Goal: Task Accomplishment & Management: Complete application form

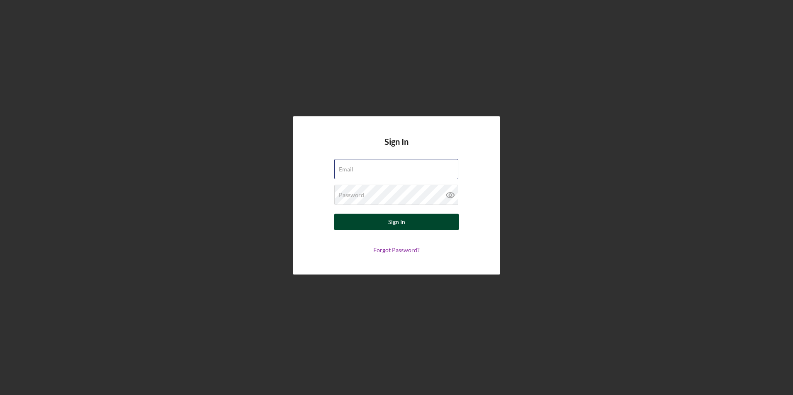
type input "[EMAIL_ADDRESS][DOMAIN_NAME]"
click at [403, 224] on div "Sign In" at bounding box center [396, 222] width 17 height 17
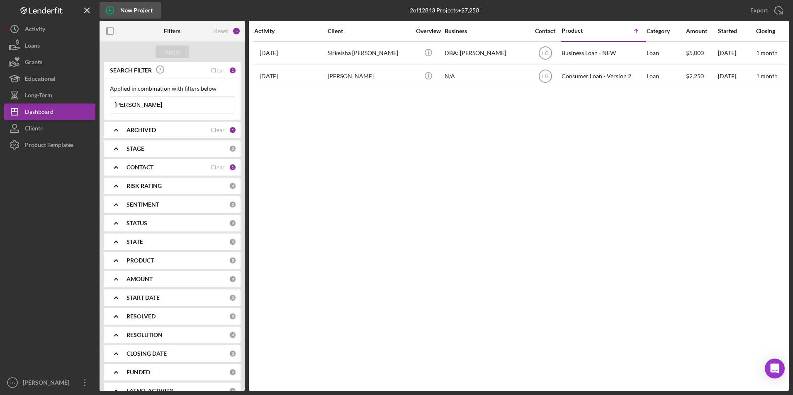
click at [123, 15] on div "New Project" at bounding box center [136, 10] width 32 height 17
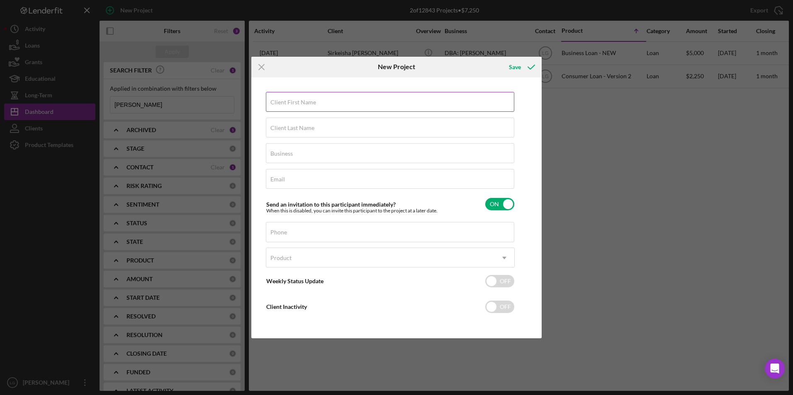
click at [290, 103] on label "Client First Name" at bounding box center [293, 102] width 46 height 7
click at [290, 103] on input "Client First Name" at bounding box center [390, 102] width 248 height 20
type input "Charelene"
type input "Hill"
type input "n/a"
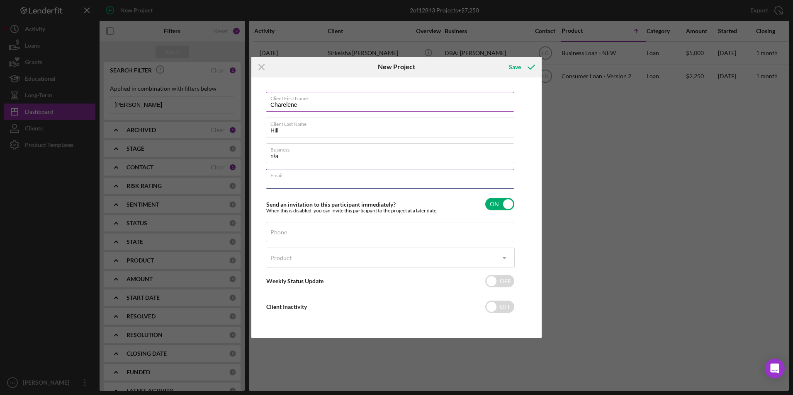
type input "S"
type input "[EMAIL_ADDRESS][DOMAIN_NAME]"
click at [274, 103] on input "Charelene" at bounding box center [390, 102] width 248 height 20
type input "[PERSON_NAME]"
click at [284, 227] on div "Phone" at bounding box center [390, 232] width 249 height 21
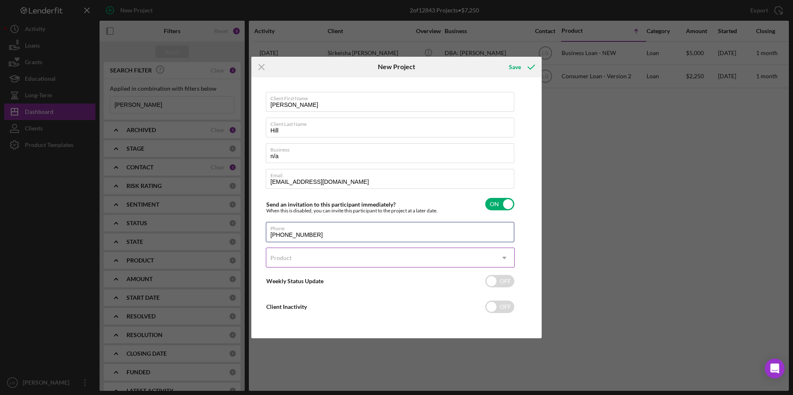
type input "[PHONE_NUMBER]"
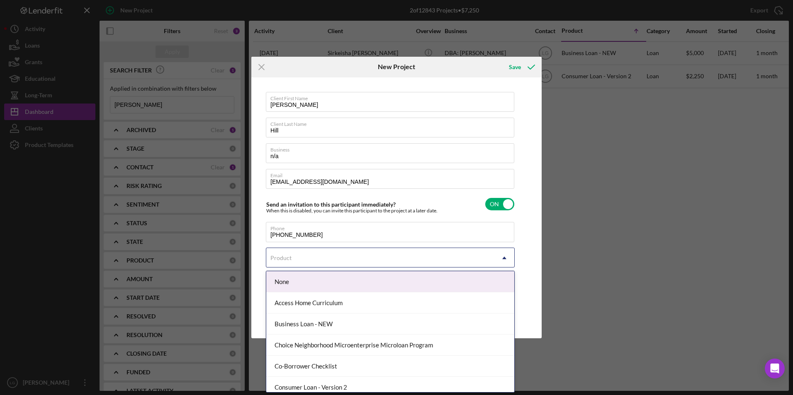
click at [302, 258] on div "Product" at bounding box center [380, 258] width 228 height 19
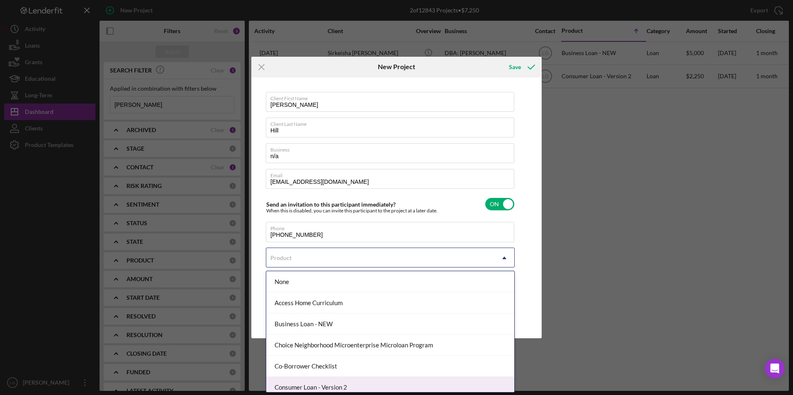
click at [317, 384] on div "Consumer Loan - Version 2" at bounding box center [390, 387] width 248 height 21
checkbox input "true"
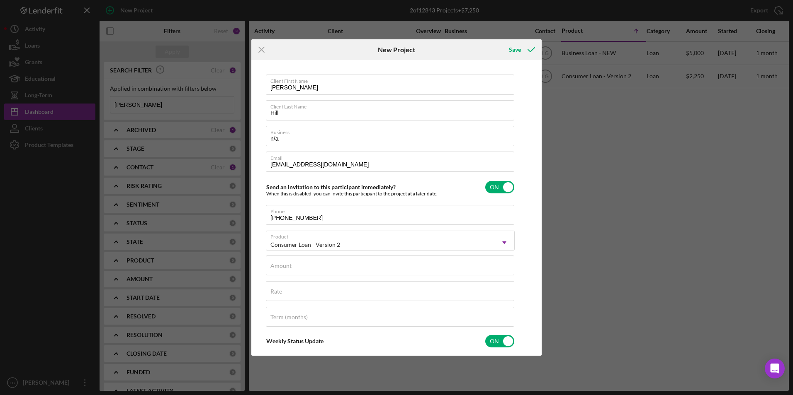
scroll to position [83, 0]
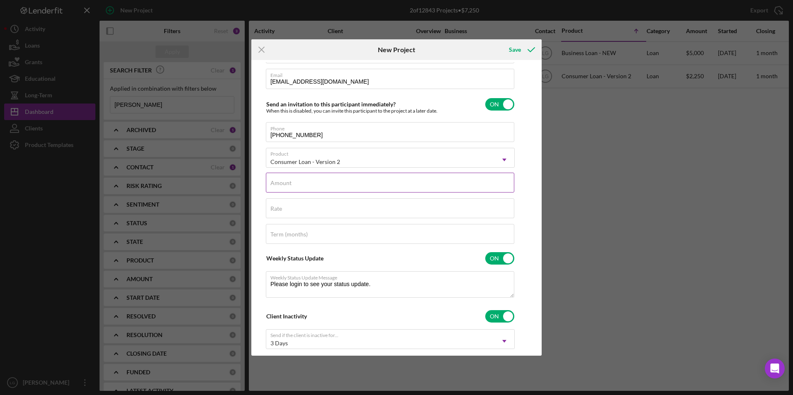
click at [279, 179] on div "Amount" at bounding box center [390, 183] width 249 height 21
type input "$2"
type textarea "Thank you for your application to [PERSON_NAME]! Please login to see what we st…"
type input "$25"
type textarea "Thank you for your application to [PERSON_NAME]! Please login to see what we st…"
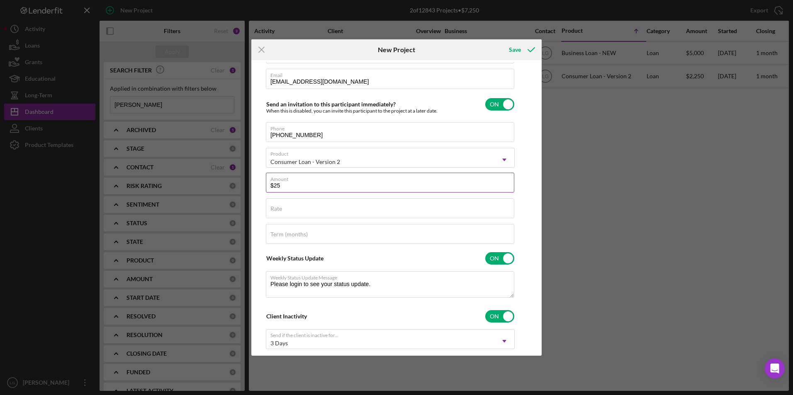
type input "$250"
type textarea "Thank you for your application to [PERSON_NAME]! Please login to see what we st…"
type input "$2,500"
type textarea "Thank you for your application to [PERSON_NAME]! Please login to see what we st…"
type input "$2,500"
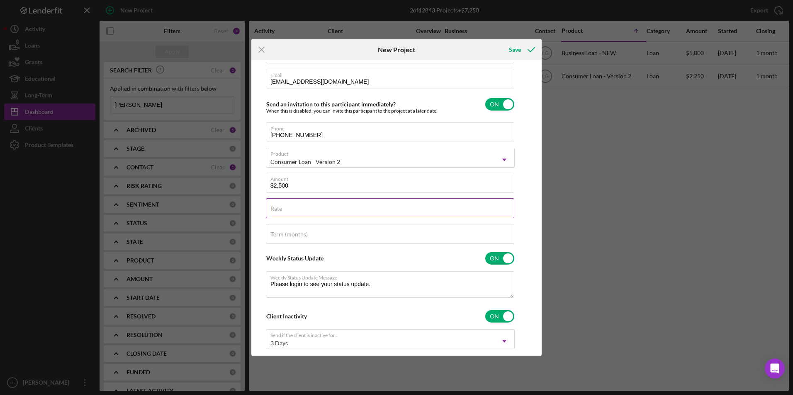
type textarea "Thank you for your application to [PERSON_NAME]! Please login to see what we st…"
click at [288, 207] on div "Rate" at bounding box center [390, 209] width 249 height 21
type input "1%"
type textarea "Thank you for your application to [PERSON_NAME]! Please login to see what we st…"
type input "18%"
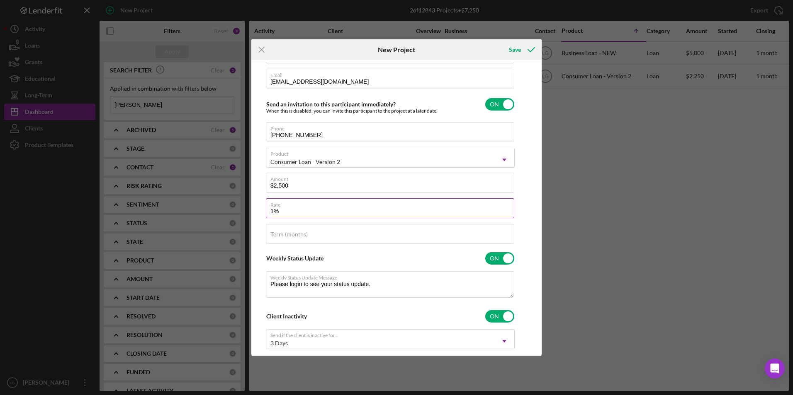
type textarea "Thank you for your application to [PERSON_NAME]! Please login to see what we st…"
type input "18.000%"
type textarea "Thank you for your application to [PERSON_NAME]! Please login to see what we st…"
click at [284, 230] on div "Term (months)" at bounding box center [390, 234] width 249 height 21
type input "3"
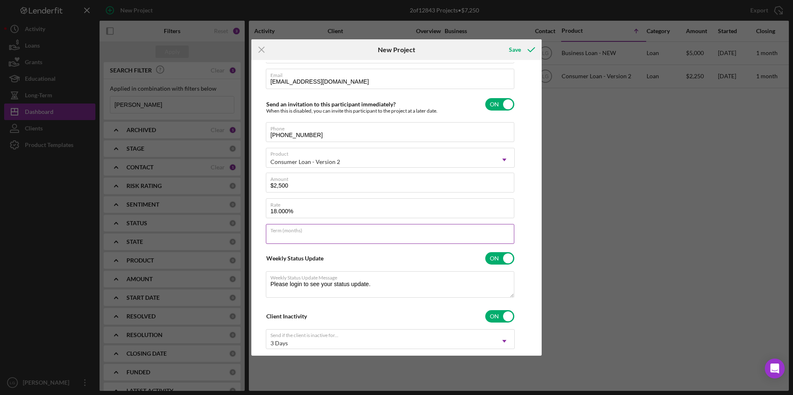
type textarea "Thank you for your application to [PERSON_NAME]! Please login to see what we st…"
type input "36"
type textarea "Thank you for your application to [PERSON_NAME]! Please login to see what we st…"
type input "36"
click at [515, 48] on div "Save" at bounding box center [515, 49] width 12 height 17
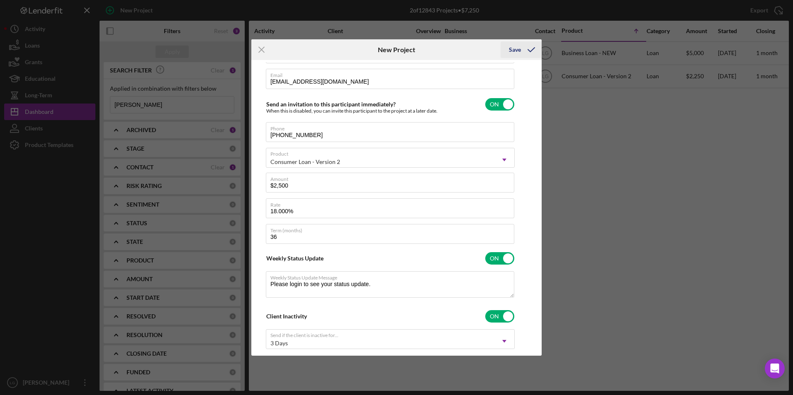
type textarea "Thank you for your application to [PERSON_NAME]! Please login to see what we st…"
checkbox input "false"
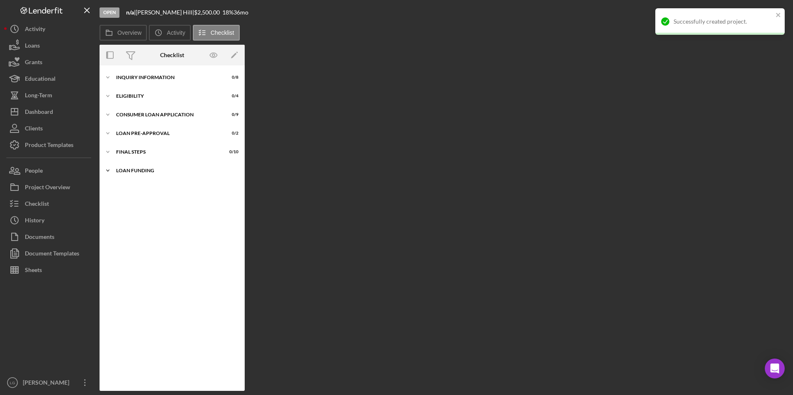
click at [135, 170] on div "Loan Funding" at bounding box center [175, 170] width 118 height 5
drag, startPoint x: 126, startPoint y: 145, endPoint x: 126, endPoint y: 138, distance: 7.1
click at [126, 143] on div "Icon/Expander Inquiry Information 0 / 8 Icon/Expander Eligibility 0 / 4 Icon/Ex…" at bounding box center [171, 229] width 145 height 318
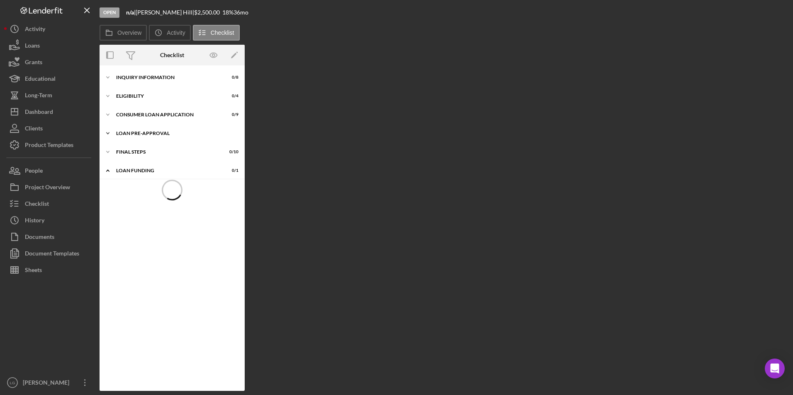
click at [126, 128] on div "Icon/Expander Loan Pre-Approval 0 / 2" at bounding box center [171, 133] width 145 height 17
click at [129, 109] on div "Icon/Expander Consumer Loan Application 0 / 9" at bounding box center [171, 115] width 145 height 17
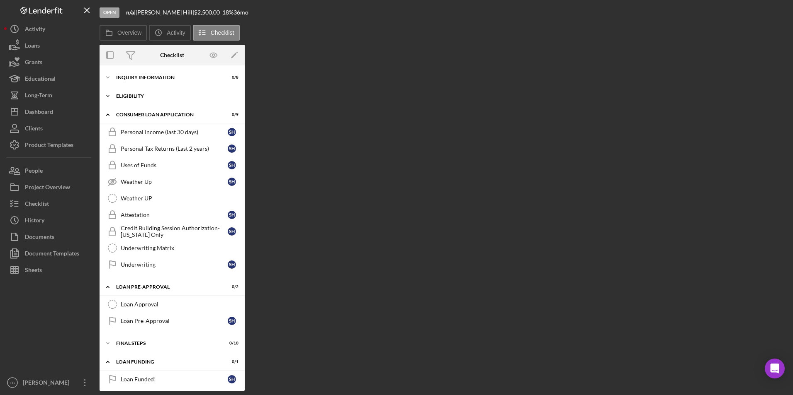
click at [129, 97] on div "Eligibility" at bounding box center [175, 96] width 118 height 5
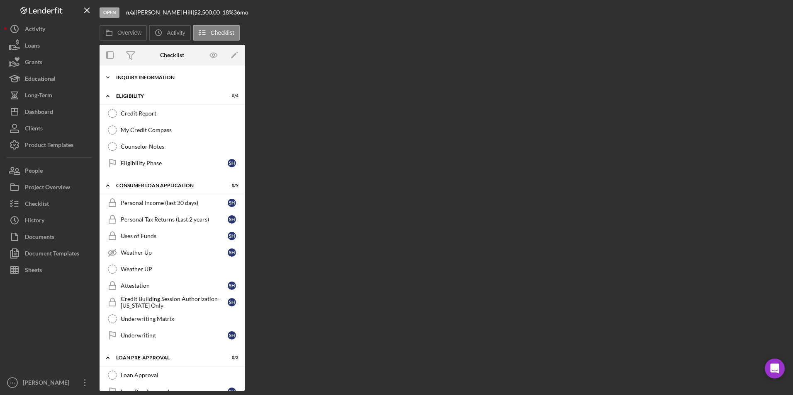
click at [129, 77] on div "Inquiry Information" at bounding box center [175, 77] width 118 height 5
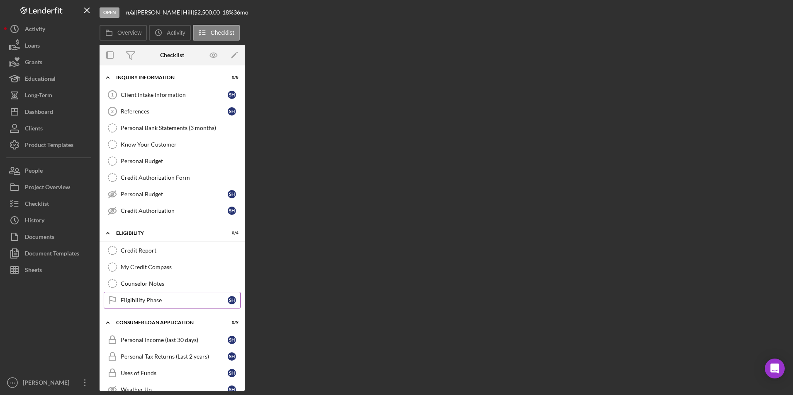
click at [142, 301] on div "Eligibility Phase" at bounding box center [174, 300] width 107 height 7
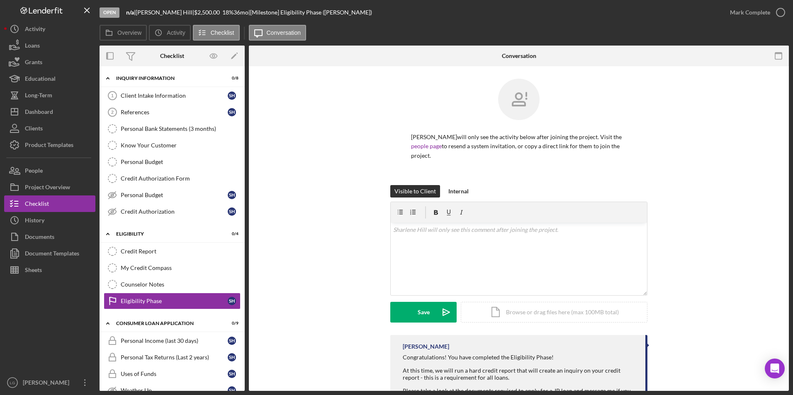
drag, startPoint x: 759, startPoint y: 10, endPoint x: 724, endPoint y: 35, distance: 43.5
click at [759, 10] on div "Mark Complete" at bounding box center [750, 12] width 40 height 17
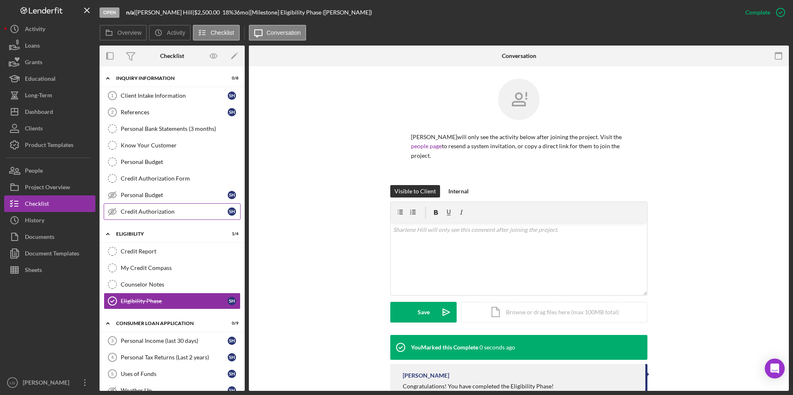
click at [136, 211] on div "Credit Authorization" at bounding box center [174, 212] width 107 height 7
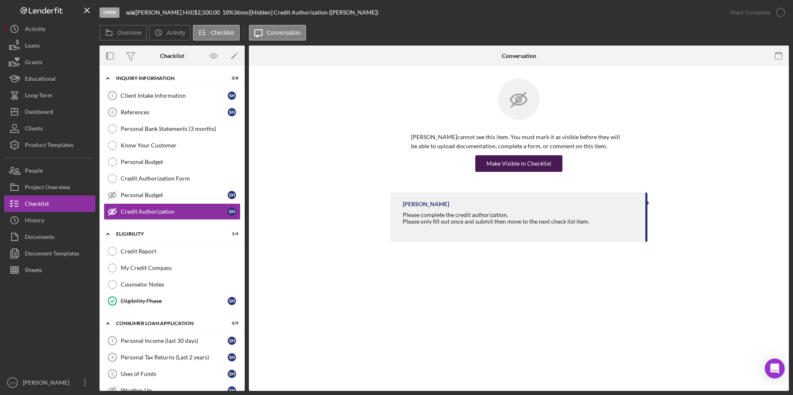
click at [519, 160] on div "Make Visible in Checklist" at bounding box center [518, 163] width 65 height 17
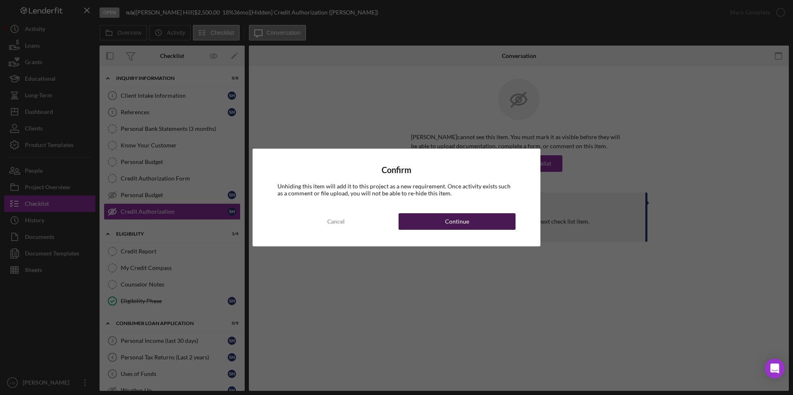
click at [473, 224] on button "Continue" at bounding box center [456, 221] width 117 height 17
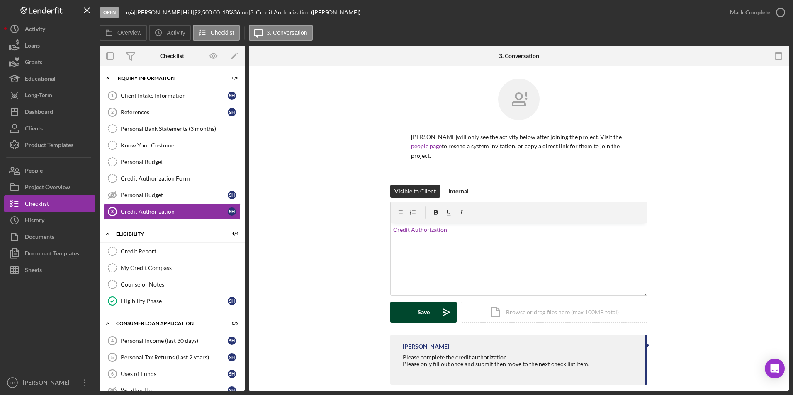
click at [417, 303] on div "Save" at bounding box center [423, 312] width 12 height 21
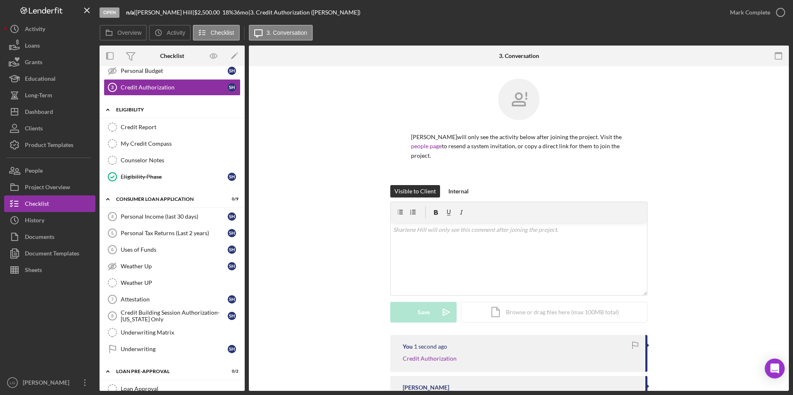
scroll to position [207, 0]
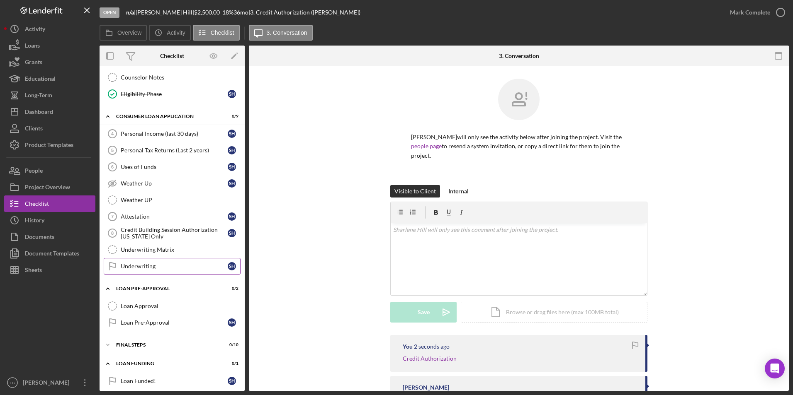
click at [129, 268] on div "Underwriting" at bounding box center [174, 266] width 107 height 7
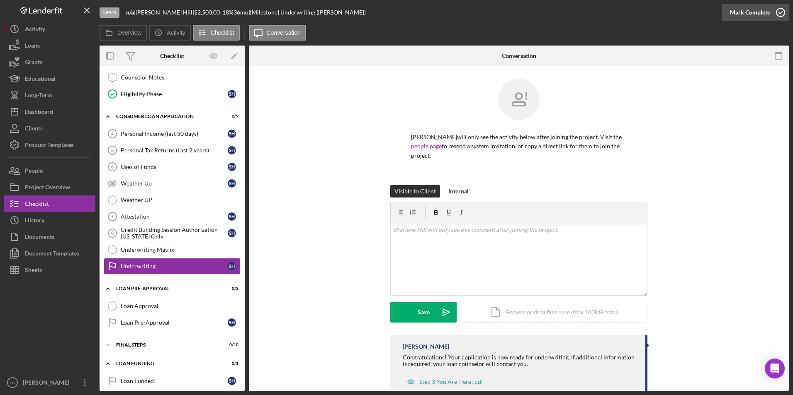
click at [738, 14] on div "Mark Complete" at bounding box center [750, 12] width 40 height 17
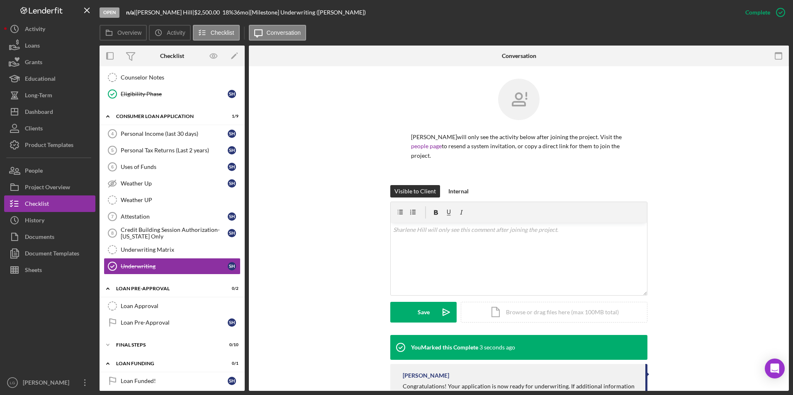
scroll to position [44, 0]
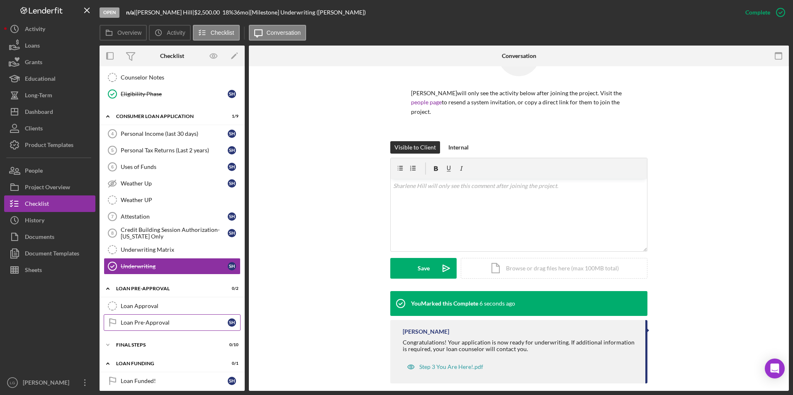
drag, startPoint x: 138, startPoint y: 326, endPoint x: 153, endPoint y: 319, distance: 17.1
click at [138, 326] on div "Loan Pre-Approval" at bounding box center [174, 323] width 107 height 7
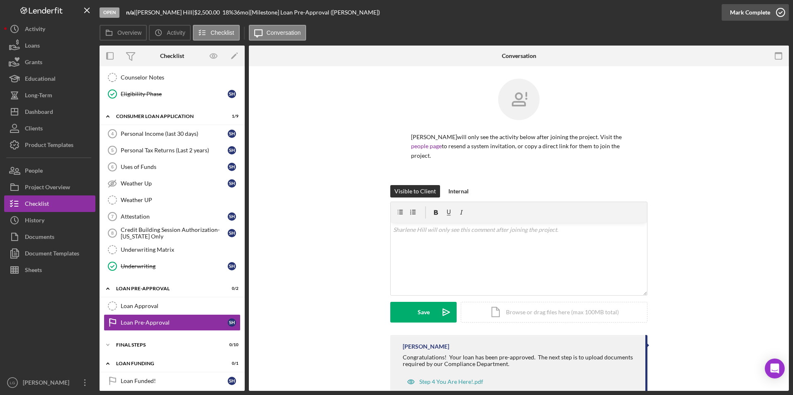
click at [752, 13] on div "Mark Complete" at bounding box center [750, 12] width 40 height 17
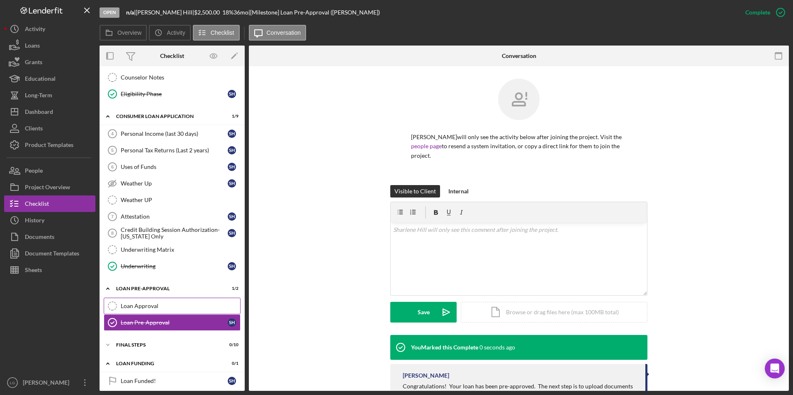
scroll to position [214, 0]
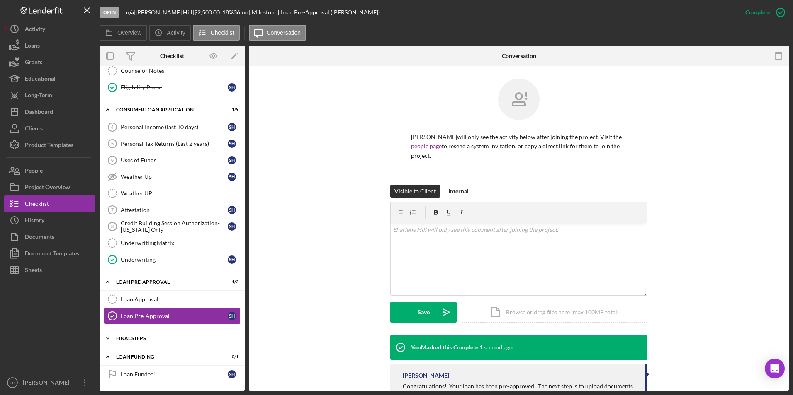
click at [128, 339] on div "FINAL STEPS" at bounding box center [175, 338] width 118 height 5
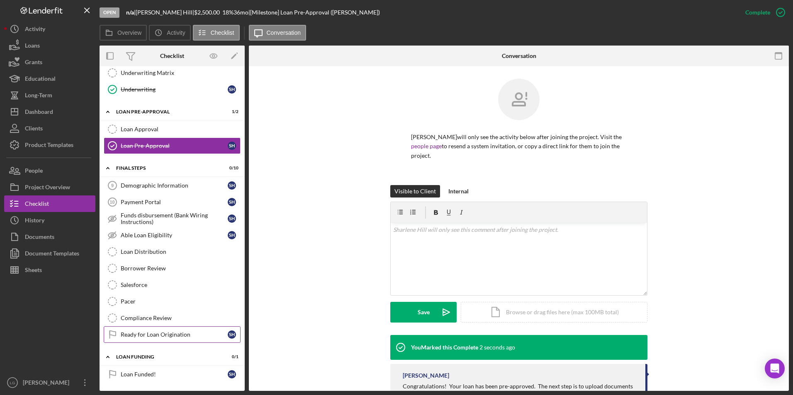
click at [156, 337] on div "Ready for Loan Origination" at bounding box center [174, 335] width 107 height 7
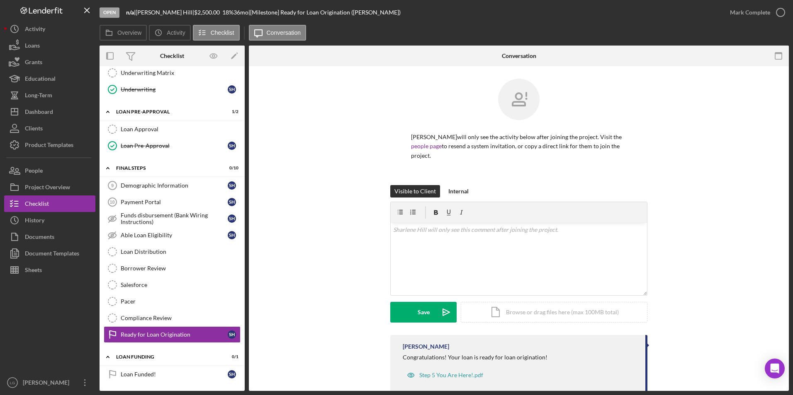
scroll to position [384, 0]
click at [754, 11] on div "Mark Complete" at bounding box center [750, 12] width 40 height 17
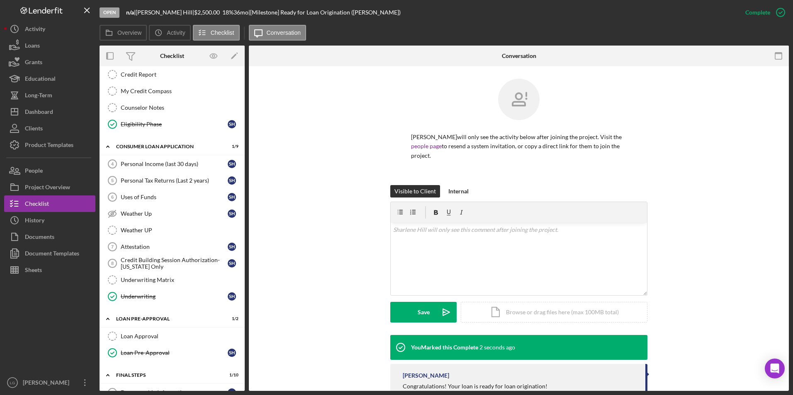
scroll to position [0, 0]
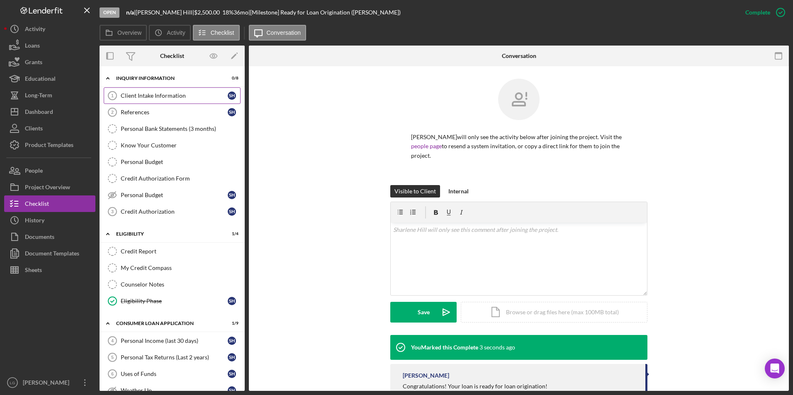
click at [165, 94] on div "Client Intake Information" at bounding box center [174, 95] width 107 height 7
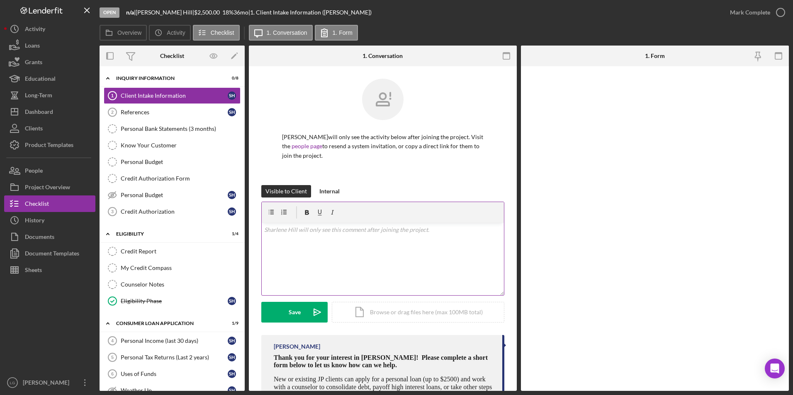
scroll to position [55, 0]
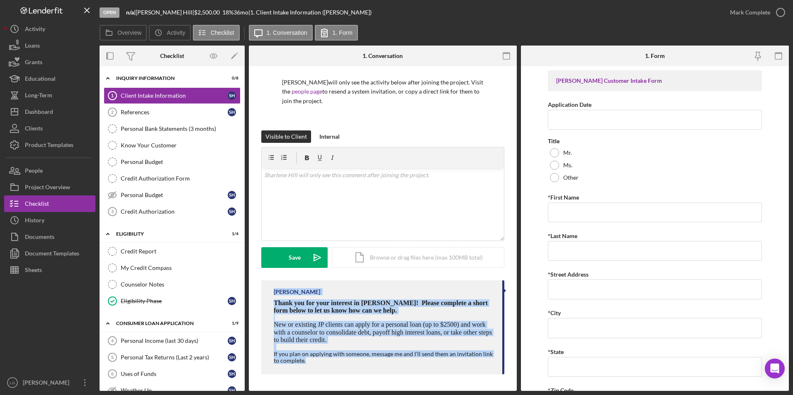
drag, startPoint x: 268, startPoint y: 293, endPoint x: 462, endPoint y: 365, distance: 206.6
click at [462, 365] on div "[PERSON_NAME] Thank you for your interest in [PERSON_NAME]! Please complete a s…" at bounding box center [382, 328] width 243 height 94
copy div "[PERSON_NAME] Thank you for your interest in [PERSON_NAME]! Please complete a s…"
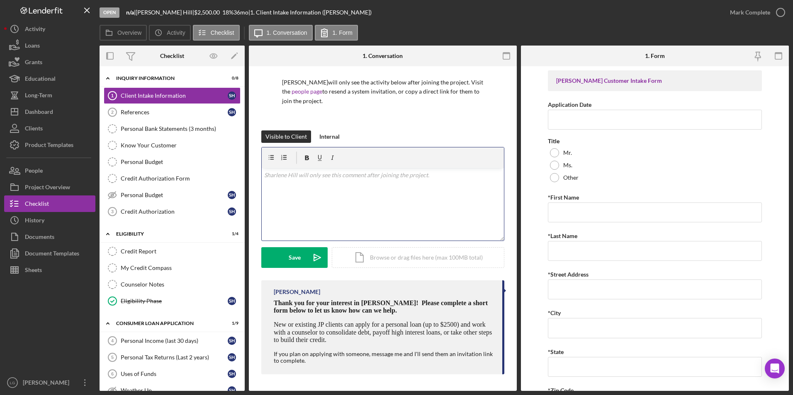
click at [335, 182] on div "v Color teal Color pink Remove color Add row above Add row below Add column bef…" at bounding box center [383, 204] width 242 height 73
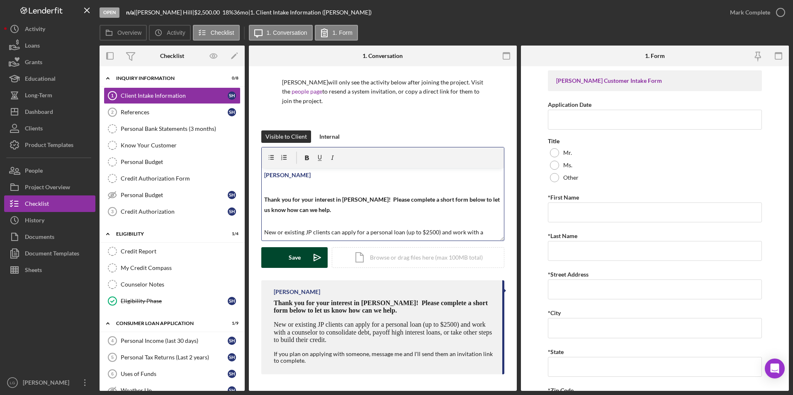
scroll to position [51, 0]
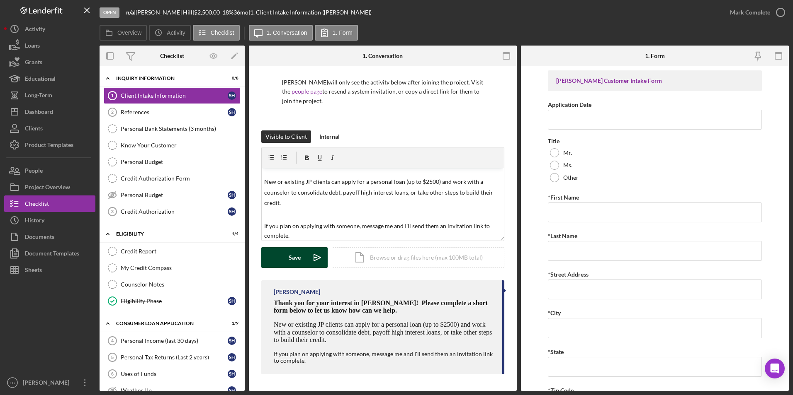
click at [298, 255] on div "Save" at bounding box center [295, 257] width 12 height 21
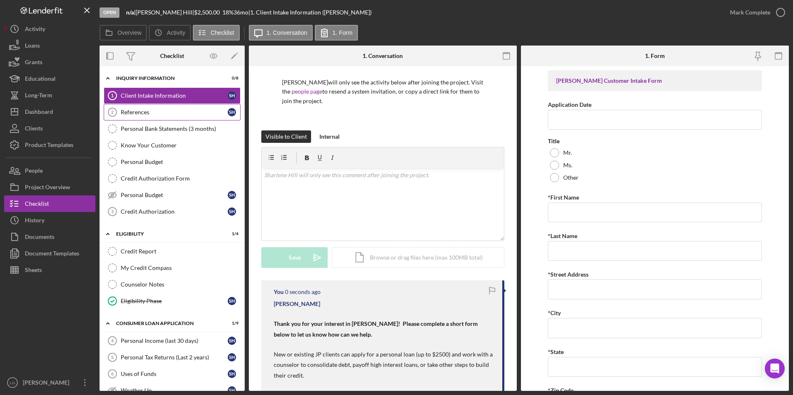
click at [144, 108] on link "References 2 References S H" at bounding box center [172, 112] width 137 height 17
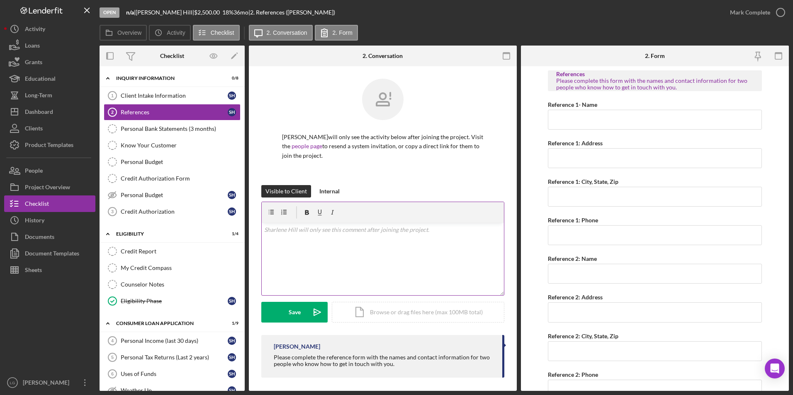
scroll to position [3, 0]
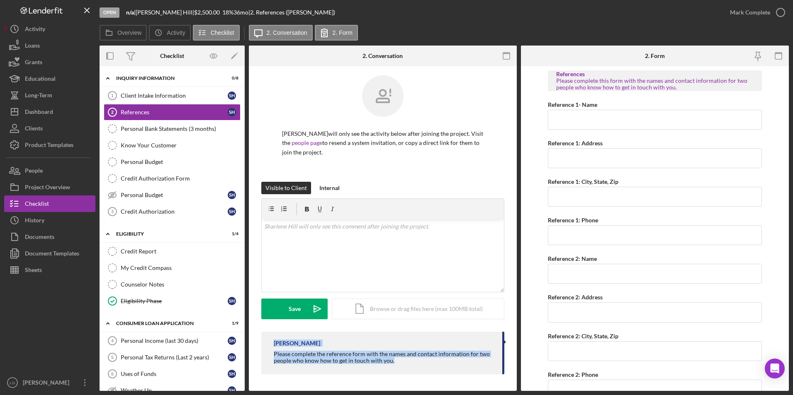
drag, startPoint x: 301, startPoint y: 344, endPoint x: 421, endPoint y: 362, distance: 122.1
click at [421, 362] on div "[PERSON_NAME] Please complete the reference form with the names and contact inf…" at bounding box center [382, 353] width 243 height 43
drag, startPoint x: 421, startPoint y: 362, endPoint x: 331, endPoint y: 359, distance: 90.0
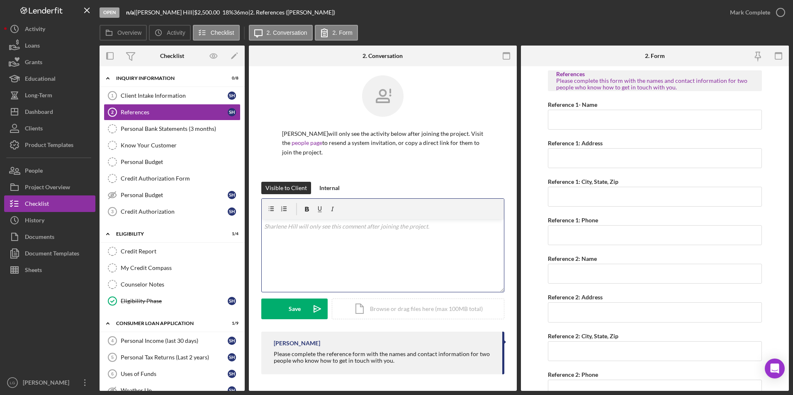
click at [339, 241] on div "v Color teal Color pink Remove color Add row above Add row below Add column bef…" at bounding box center [383, 256] width 242 height 73
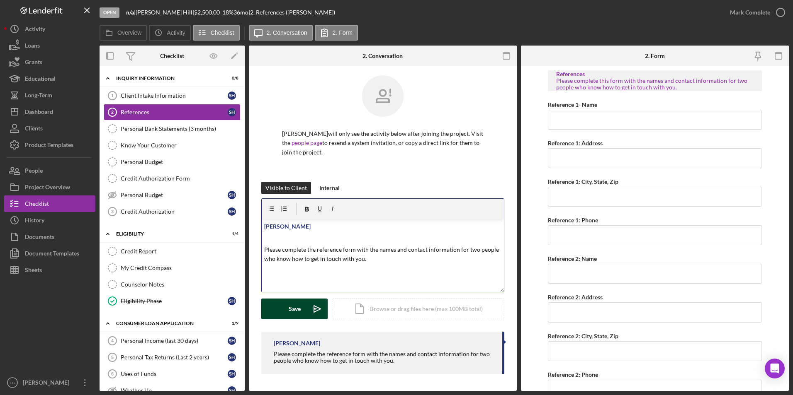
click at [303, 308] on button "Save Icon/icon-invite-send" at bounding box center [294, 309] width 66 height 21
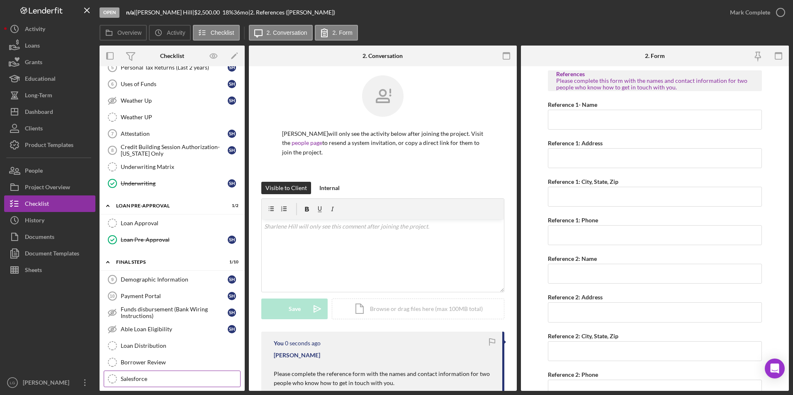
scroll to position [384, 0]
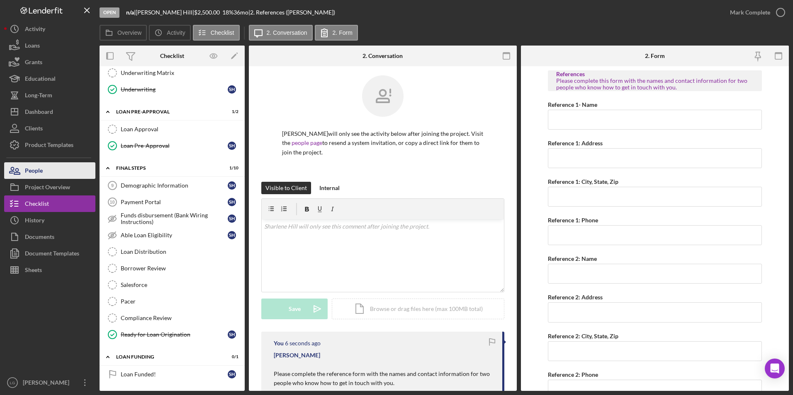
click at [47, 175] on button "People" at bounding box center [49, 170] width 91 height 17
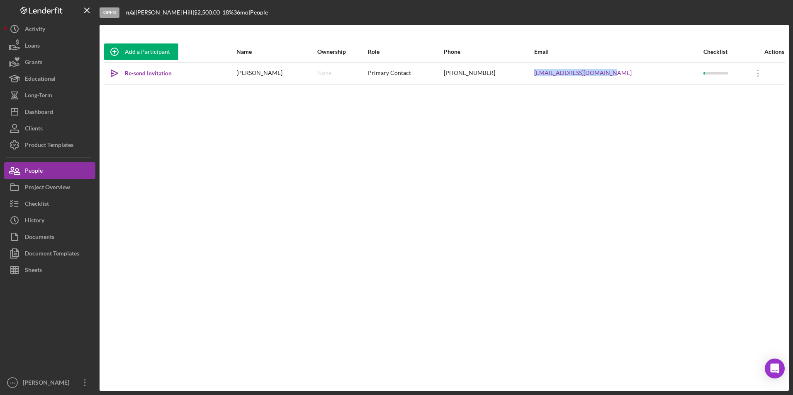
drag, startPoint x: 640, startPoint y: 73, endPoint x: 535, endPoint y: 76, distance: 104.9
click at [535, 76] on tr "Icon/icon-invite-send Re-send Invitation [PERSON_NAME] None Primary Contact [PH…" at bounding box center [444, 73] width 681 height 22
drag, startPoint x: 535, startPoint y: 76, endPoint x: 575, endPoint y: 75, distance: 40.6
copy tr "[EMAIL_ADDRESS][DOMAIN_NAME]"
click at [33, 110] on div "Dashboard" at bounding box center [39, 113] width 28 height 19
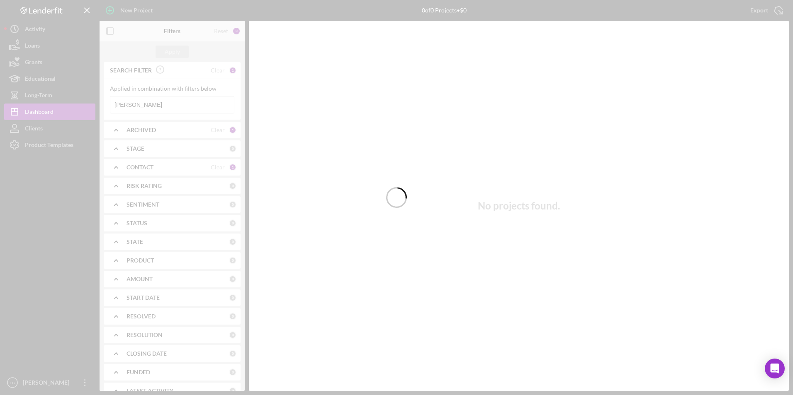
click at [148, 106] on div at bounding box center [396, 197] width 793 height 395
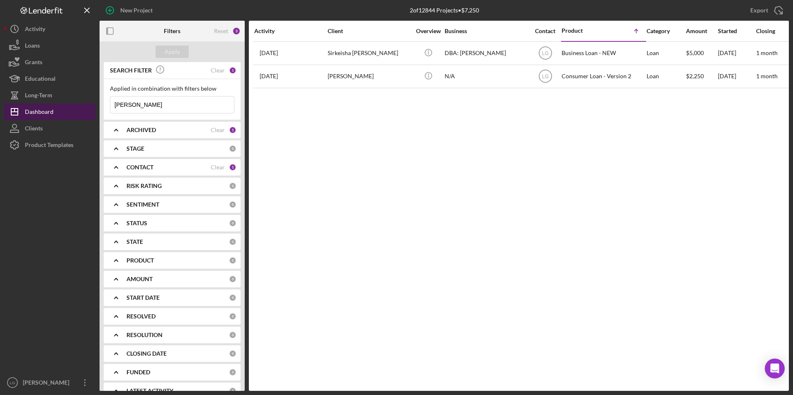
drag, startPoint x: 163, startPoint y: 107, endPoint x: 89, endPoint y: 117, distance: 74.5
click at [90, 116] on div "New Project 2 of 12844 Projects • $7,250 [PERSON_NAME] Export Icon/Export Filte…" at bounding box center [396, 195] width 784 height 391
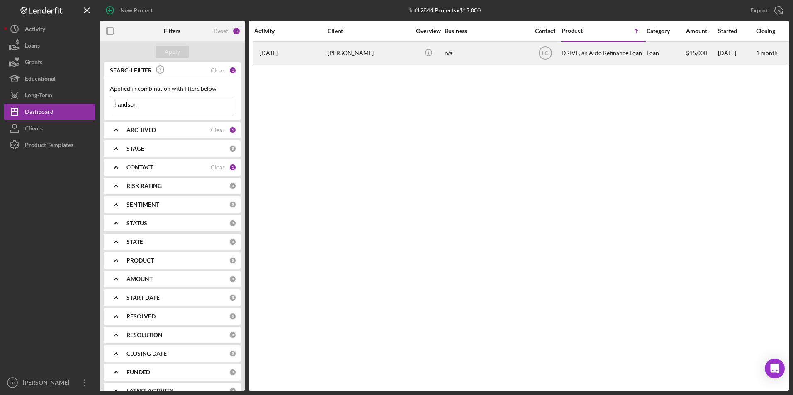
type input "handson"
click at [354, 53] on div "[PERSON_NAME]" at bounding box center [368, 53] width 83 height 22
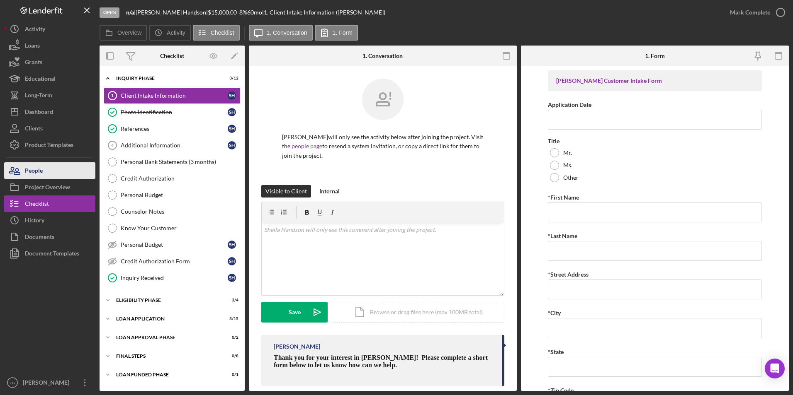
click at [45, 169] on button "People" at bounding box center [49, 170] width 91 height 17
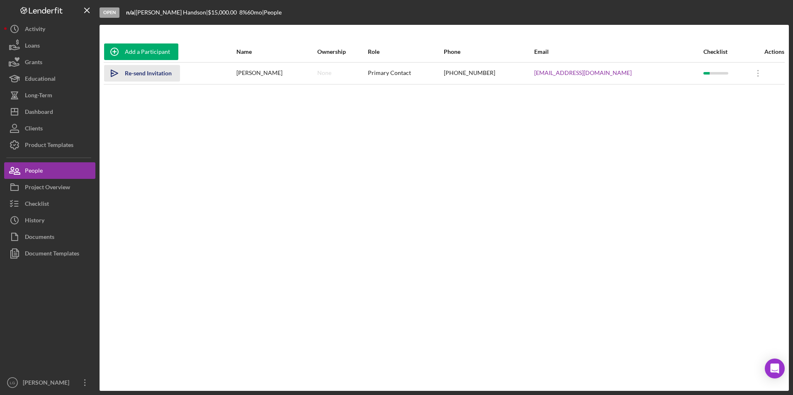
click at [160, 74] on div "Re-send Invitation" at bounding box center [148, 73] width 47 height 17
click at [40, 203] on div "Checklist" at bounding box center [37, 205] width 24 height 19
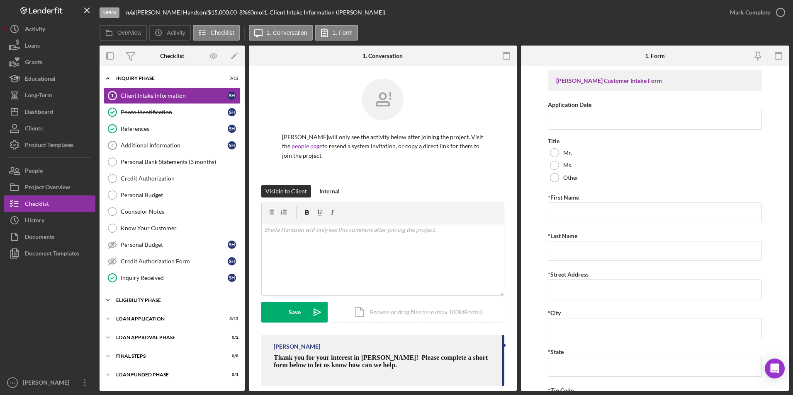
click at [148, 301] on div "Eligibility Phase" at bounding box center [175, 300] width 118 height 5
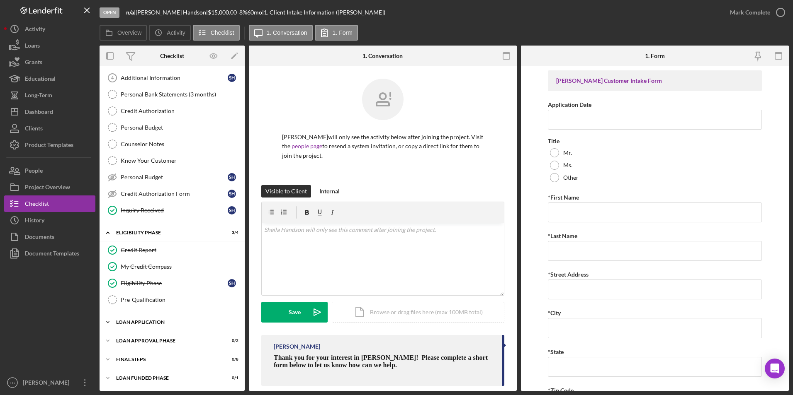
click at [133, 320] on div "Loan Application" at bounding box center [175, 322] width 118 height 5
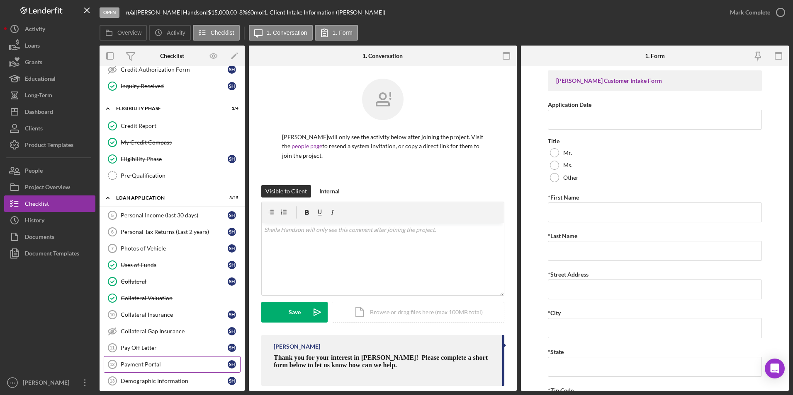
scroll to position [316, 0]
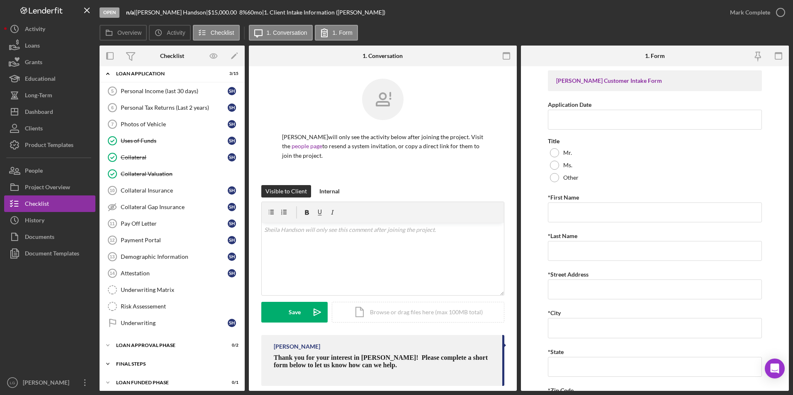
click at [127, 366] on div "FINAL STEPS" at bounding box center [175, 364] width 118 height 5
click at [132, 344] on div "Loan Approval Phase" at bounding box center [175, 345] width 118 height 5
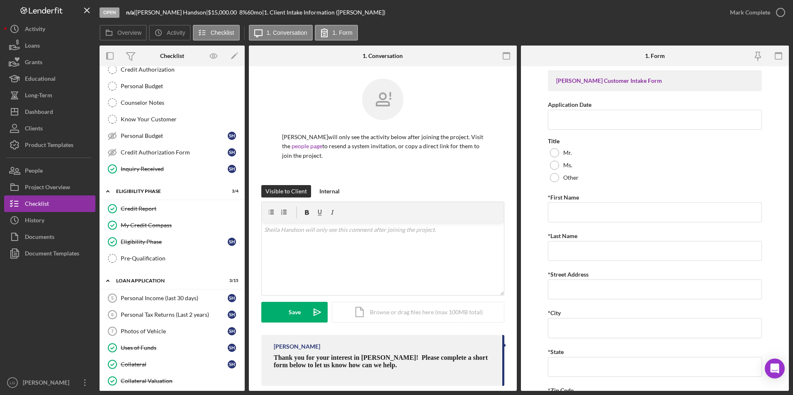
scroll to position [0, 0]
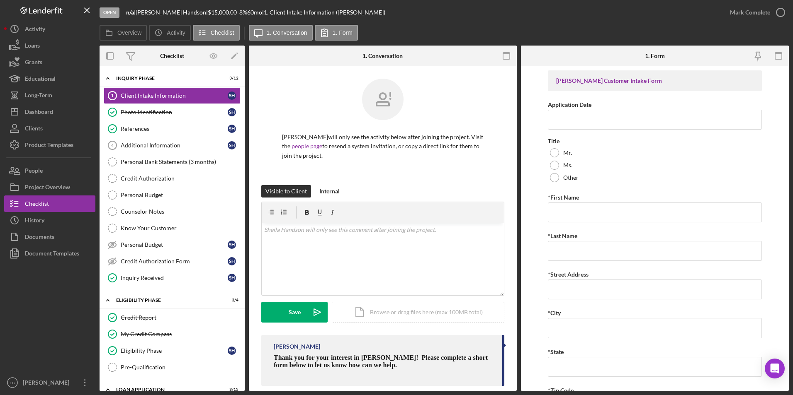
click at [138, 145] on div "Additional Information" at bounding box center [174, 145] width 107 height 7
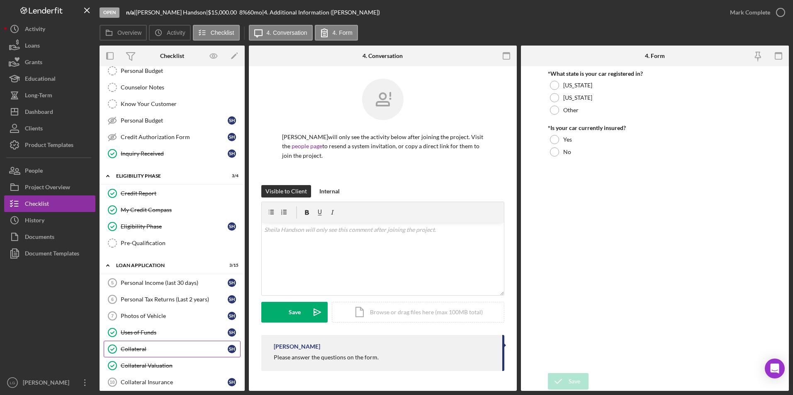
scroll to position [249, 0]
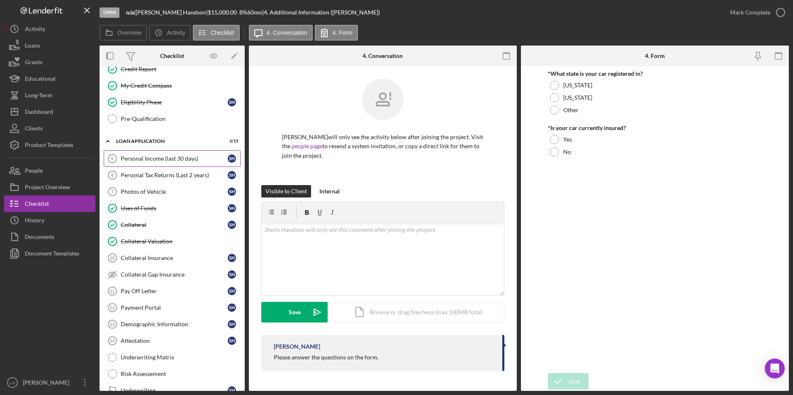
drag, startPoint x: 155, startPoint y: 160, endPoint x: 376, endPoint y: 180, distance: 221.9
click at [154, 160] on div "Personal Income (last 30 days)" at bounding box center [174, 158] width 107 height 7
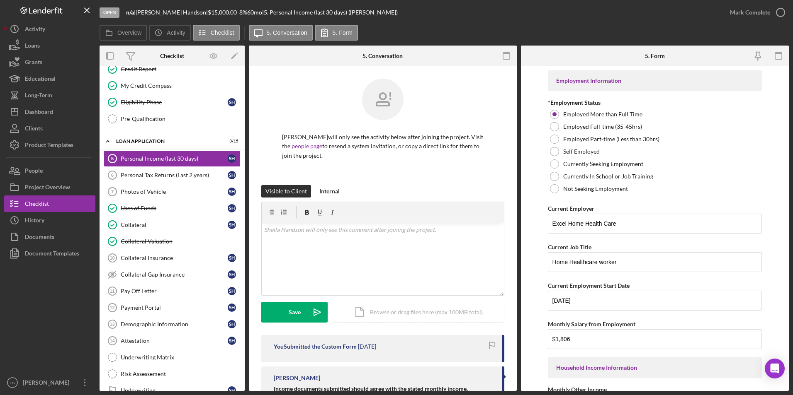
click at [202, 173] on div "Personal Tax Returns (Last 2 years)" at bounding box center [174, 175] width 107 height 7
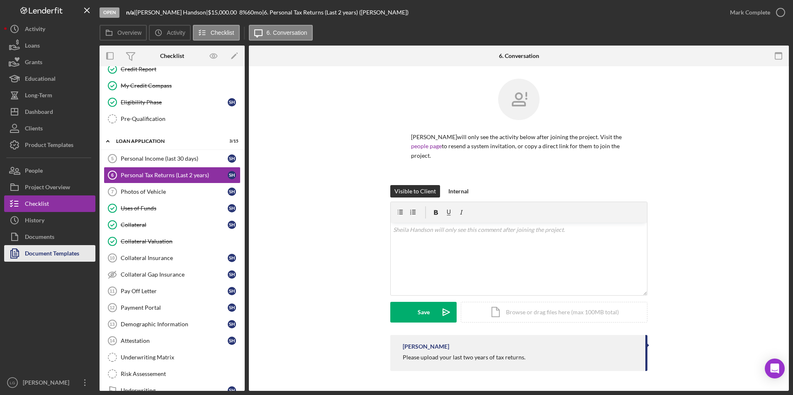
scroll to position [207, 0]
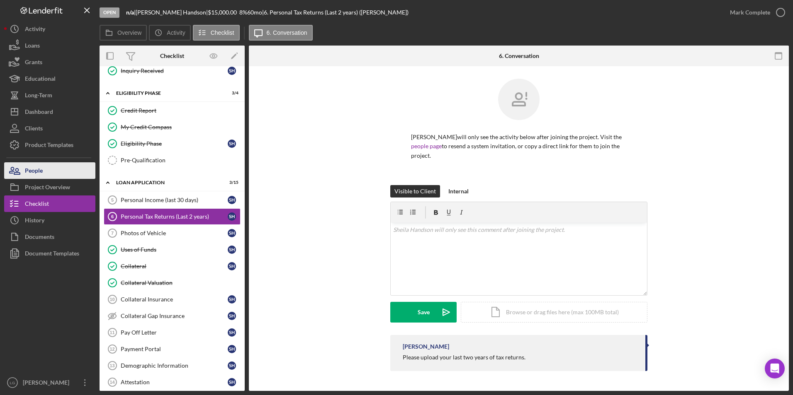
click at [47, 170] on button "People" at bounding box center [49, 170] width 91 height 17
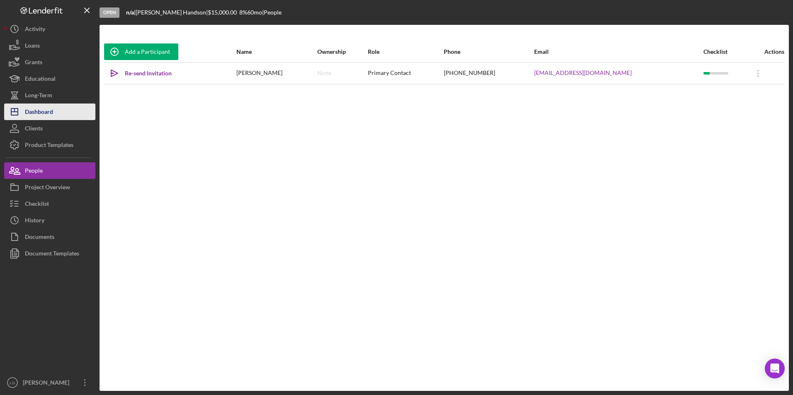
click at [52, 106] on div "Dashboard" at bounding box center [39, 113] width 28 height 19
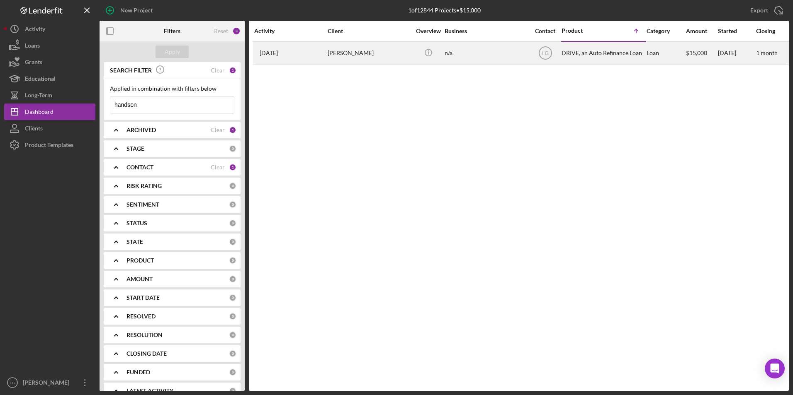
click at [319, 58] on div "[DATE] [PERSON_NAME]" at bounding box center [290, 53] width 73 height 22
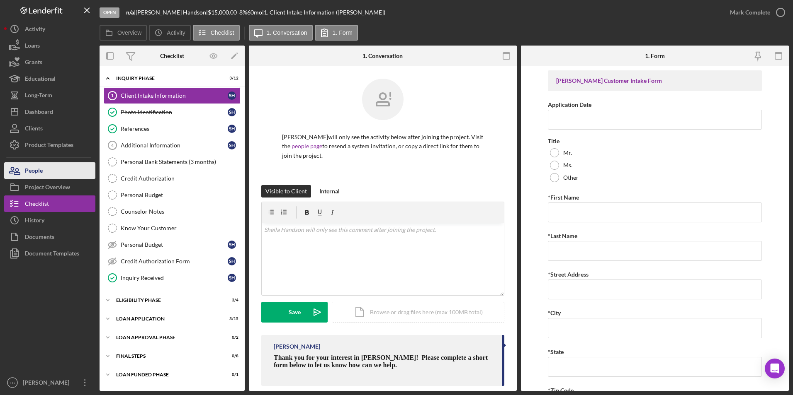
click at [48, 171] on button "People" at bounding box center [49, 170] width 91 height 17
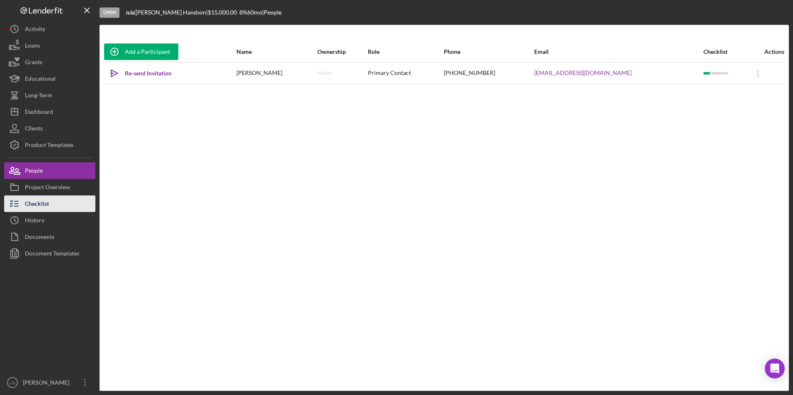
click at [56, 197] on button "Checklist" at bounding box center [49, 204] width 91 height 17
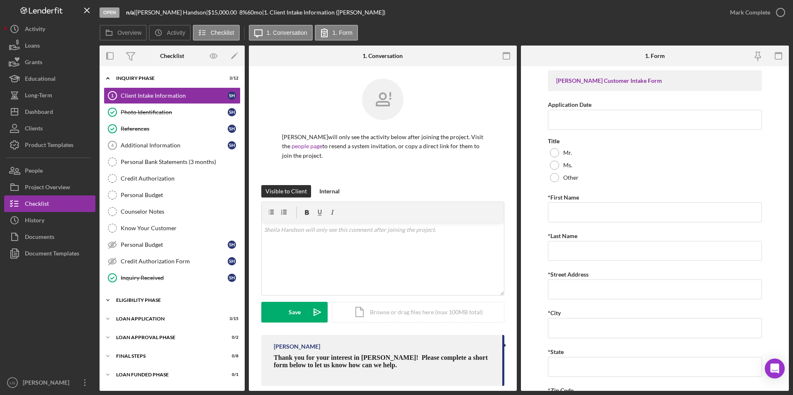
click at [135, 301] on div "Eligibility Phase" at bounding box center [175, 300] width 118 height 5
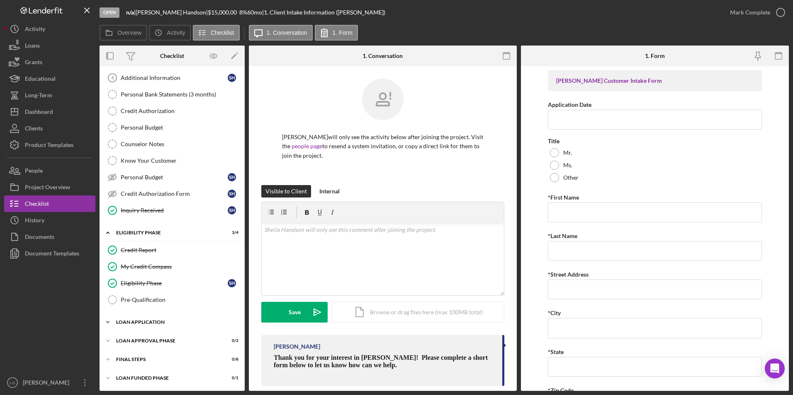
click at [137, 322] on div "Loan Application" at bounding box center [175, 322] width 118 height 5
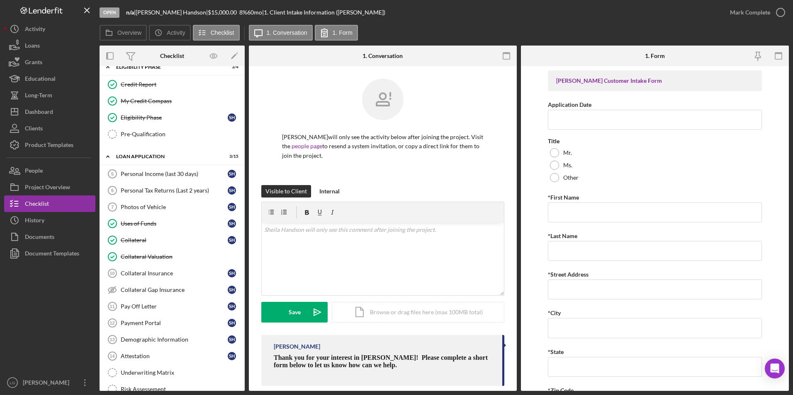
scroll to position [321, 0]
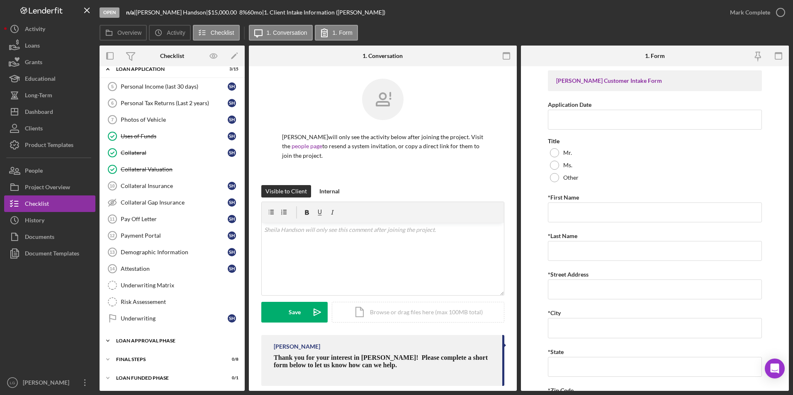
click at [140, 345] on div "Icon/Expander Loan Approval Phase 0 / 2" at bounding box center [171, 341] width 145 height 17
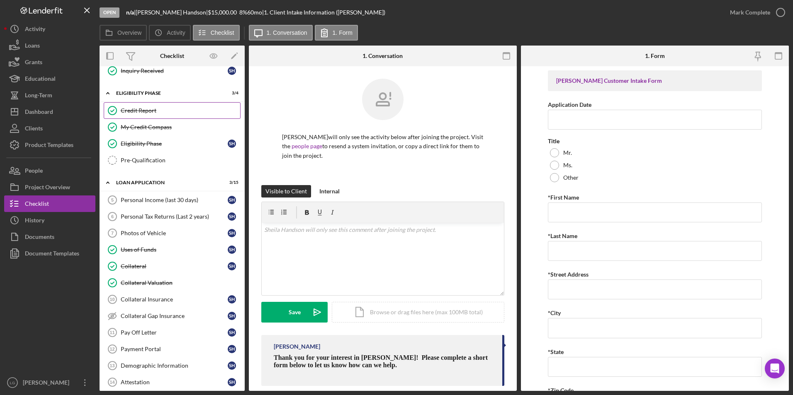
scroll to position [290, 0]
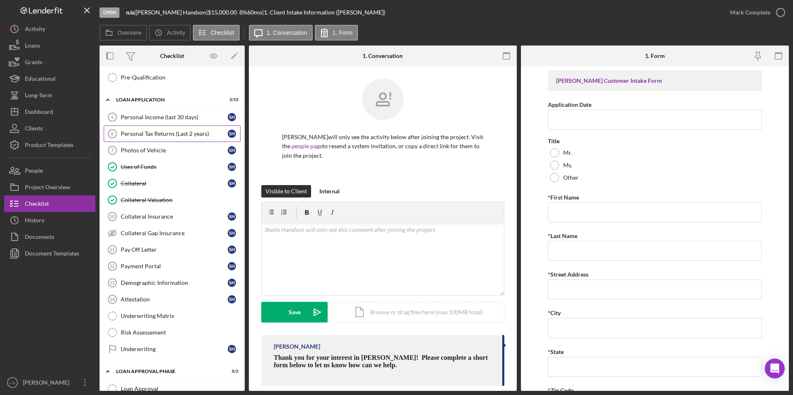
click at [184, 136] on div "Personal Tax Returns (Last 2 years)" at bounding box center [174, 134] width 107 height 7
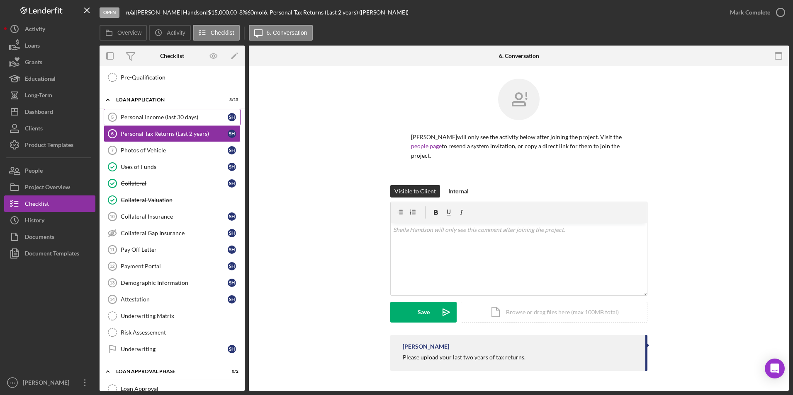
click at [190, 119] on div "Personal Income (last 30 days)" at bounding box center [174, 117] width 107 height 7
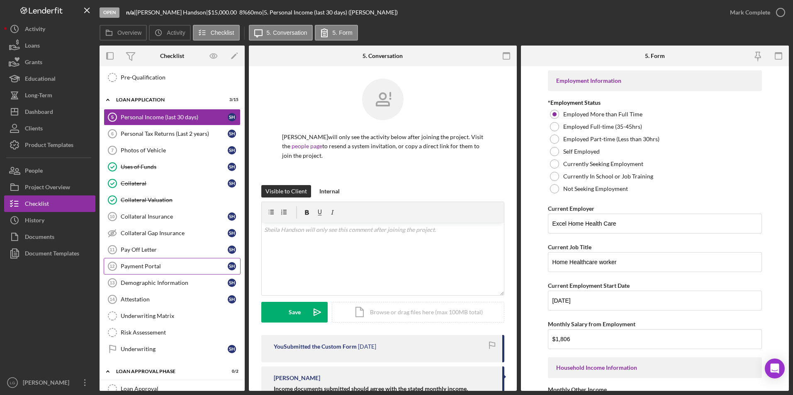
click at [140, 263] on div "Payment Portal" at bounding box center [174, 266] width 107 height 7
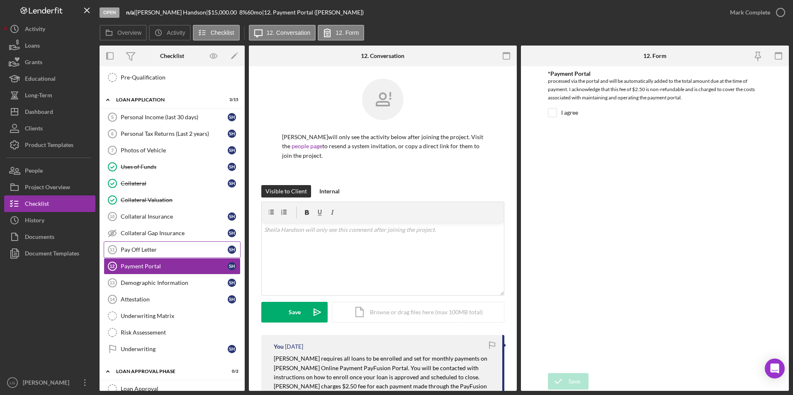
click at [147, 250] on div "Pay Off Letter" at bounding box center [174, 250] width 107 height 7
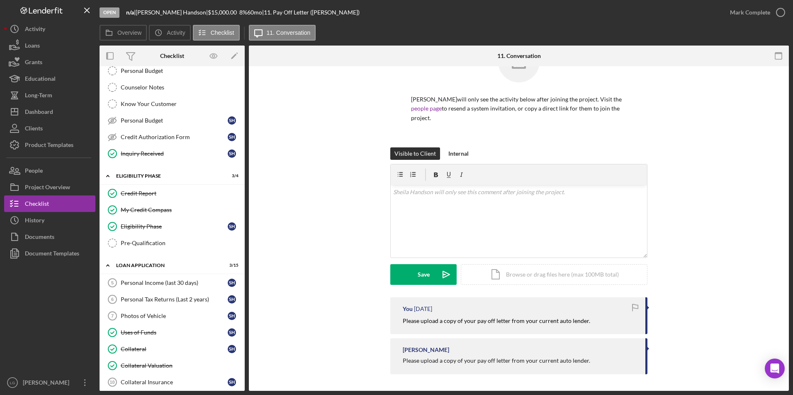
scroll to position [290, 0]
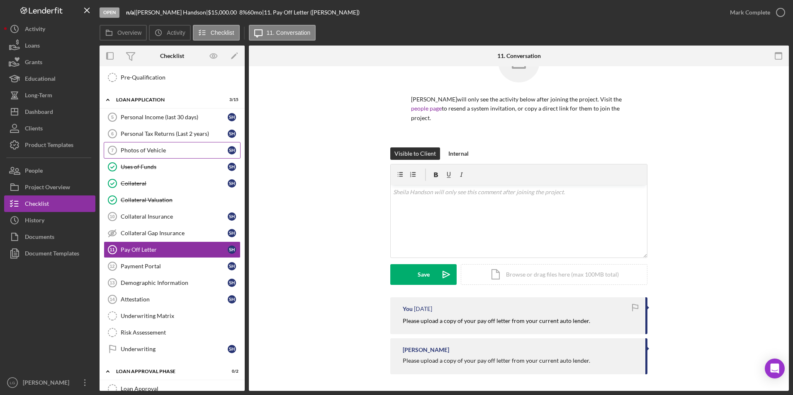
click at [176, 146] on link "Photos of Vehicle 7 Photos of Vehicle S H" at bounding box center [172, 150] width 137 height 17
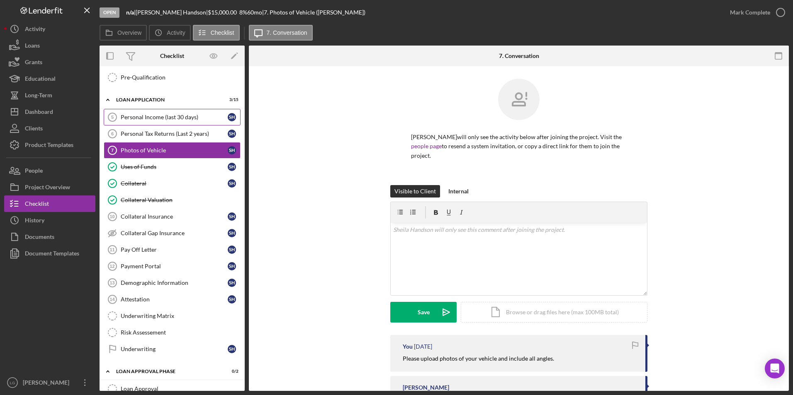
click at [192, 123] on link "Personal Income (last 30 days) 5 Personal Income (last 30 days) S H" at bounding box center [172, 117] width 137 height 17
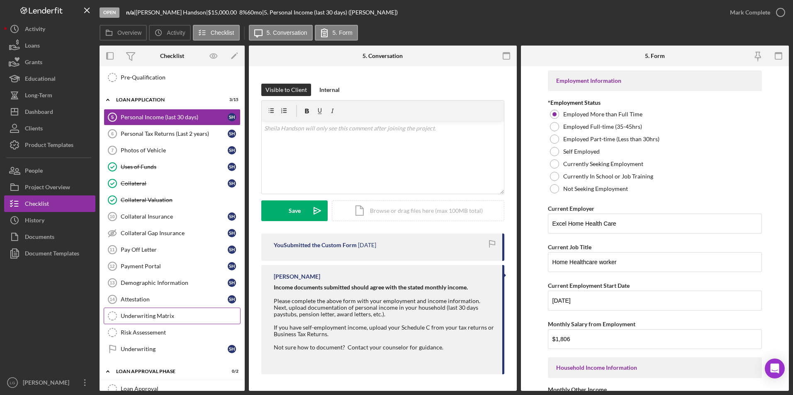
scroll to position [359, 0]
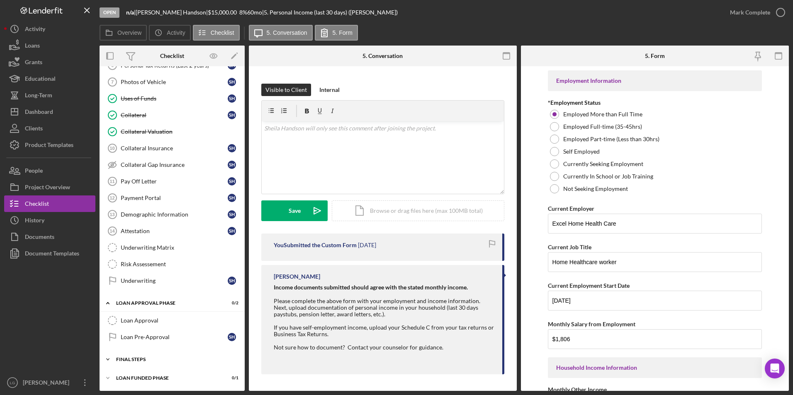
click at [132, 363] on div "Icon/Expander FINAL STEPS 0 / 8" at bounding box center [171, 360] width 145 height 17
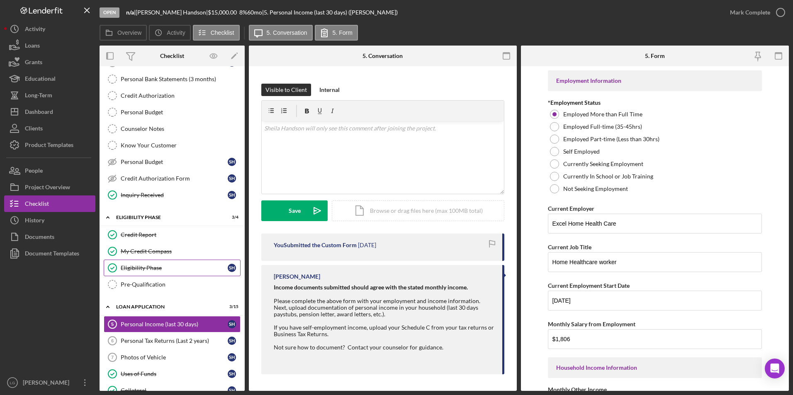
scroll to position [0, 0]
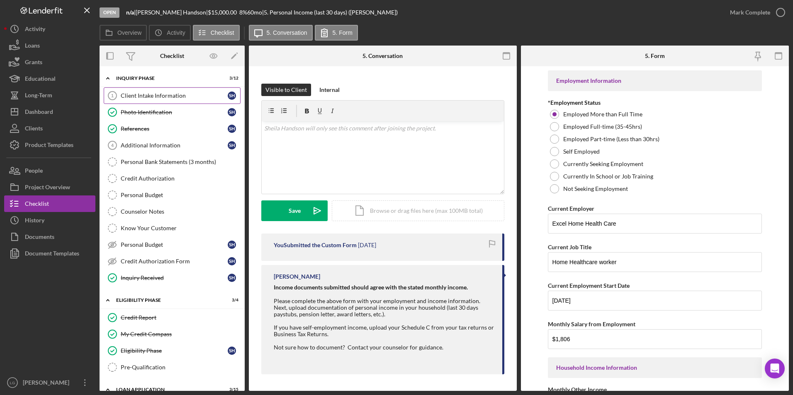
click at [158, 95] on div "Client Intake Information" at bounding box center [174, 95] width 107 height 7
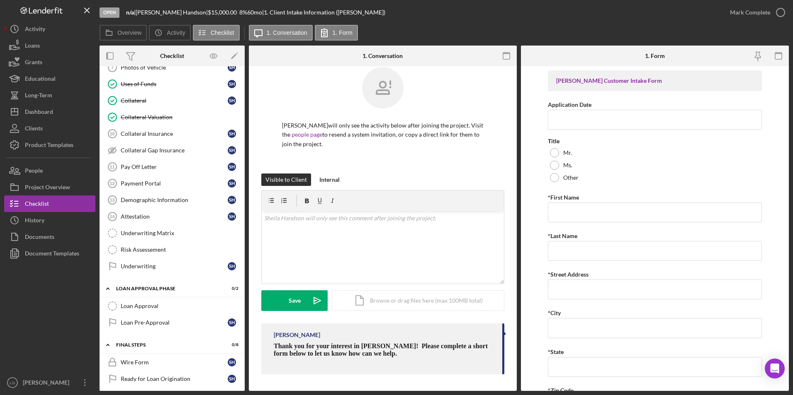
scroll to position [496, 0]
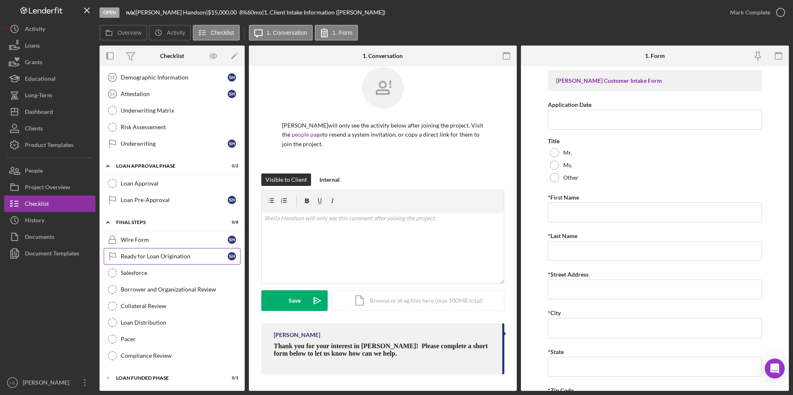
click at [145, 255] on div "Ready for Loan Origination" at bounding box center [174, 256] width 107 height 7
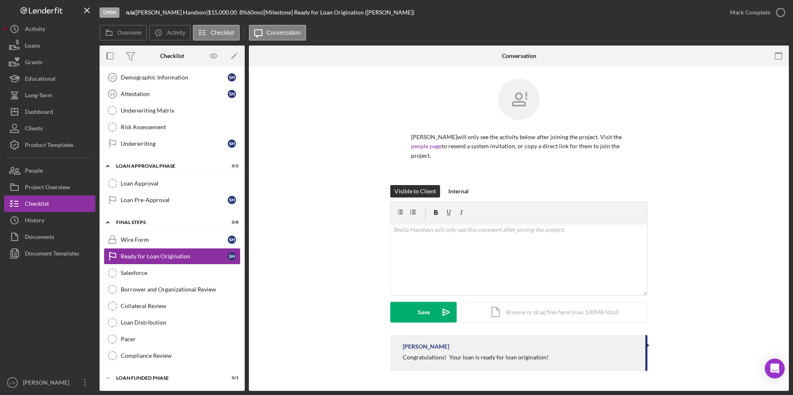
scroll to position [496, 0]
click at [741, 12] on div "Mark Complete" at bounding box center [750, 12] width 40 height 17
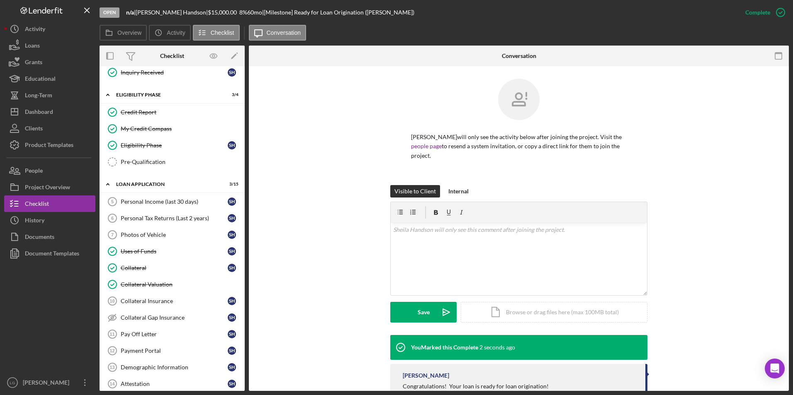
scroll to position [330, 0]
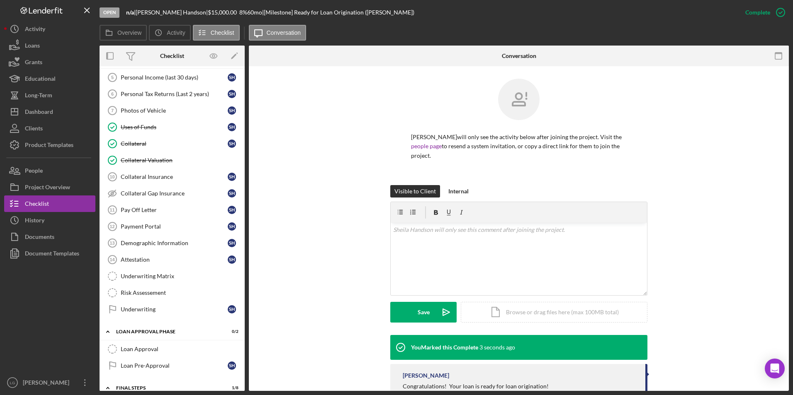
click at [155, 312] on div "Underwriting" at bounding box center [174, 309] width 107 height 7
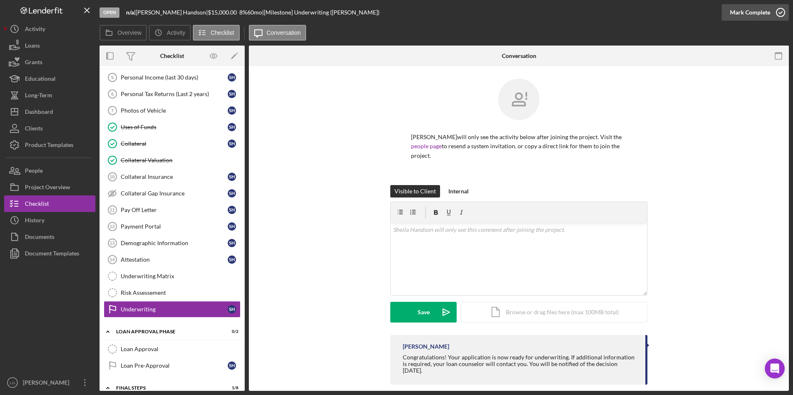
click at [744, 15] on div "Mark Complete" at bounding box center [750, 12] width 40 height 17
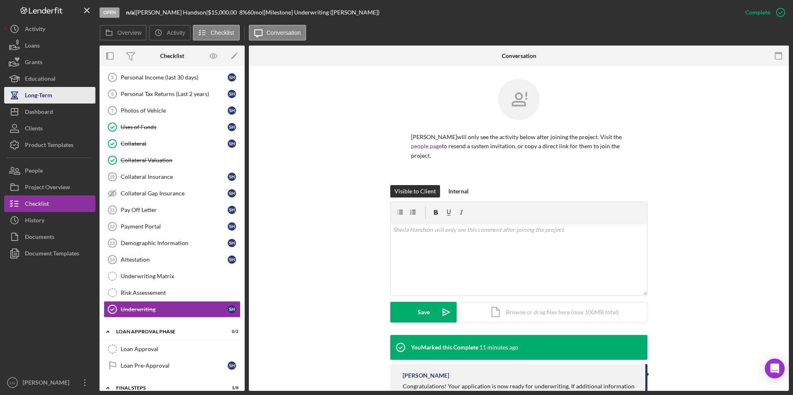
click at [27, 111] on div "Dashboard" at bounding box center [39, 113] width 28 height 19
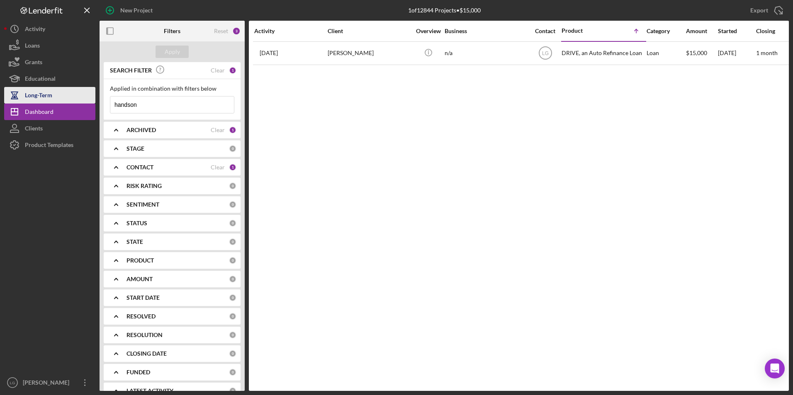
drag, startPoint x: 143, startPoint y: 103, endPoint x: 67, endPoint y: 92, distance: 77.2
click at [74, 99] on div "New Project 1 of 12844 Projects • $15,000 handson Export Icon/Export Filters Re…" at bounding box center [396, 195] width 784 height 391
click at [166, 53] on div "Apply" at bounding box center [172, 52] width 15 height 12
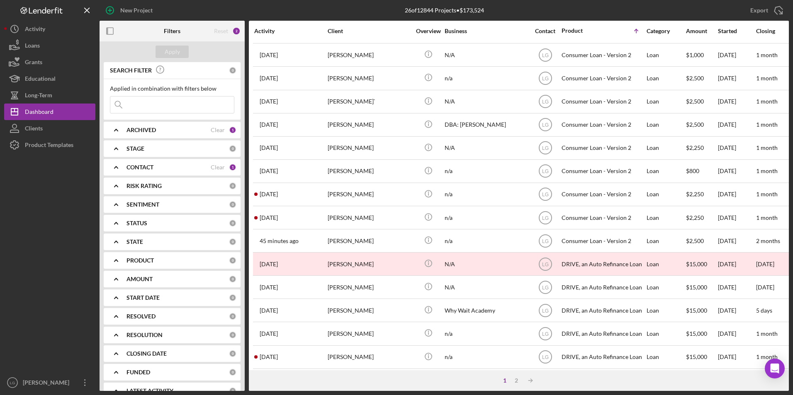
scroll to position [263, 0]
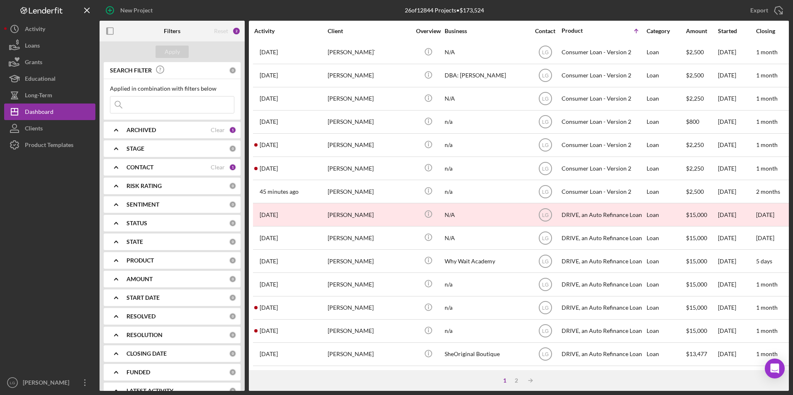
click at [515, 378] on div "2" at bounding box center [516, 381] width 12 height 7
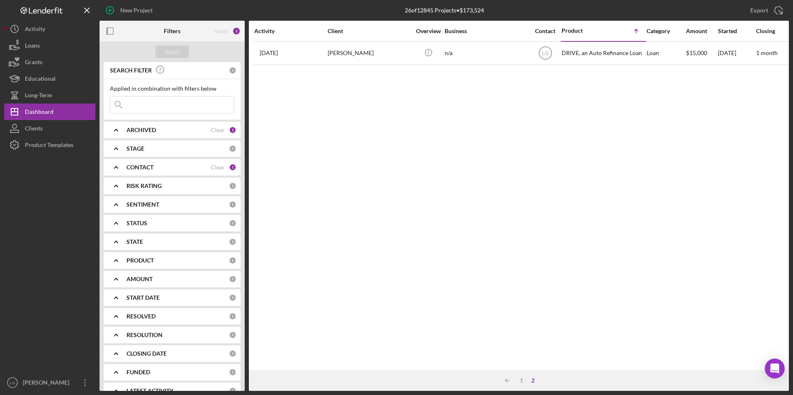
scroll to position [0, 0]
click at [45, 115] on div "Dashboard" at bounding box center [39, 113] width 29 height 19
click at [38, 110] on div "Dashboard" at bounding box center [39, 113] width 29 height 19
click at [137, 129] on b "ARCHIVED" at bounding box center [140, 130] width 29 height 7
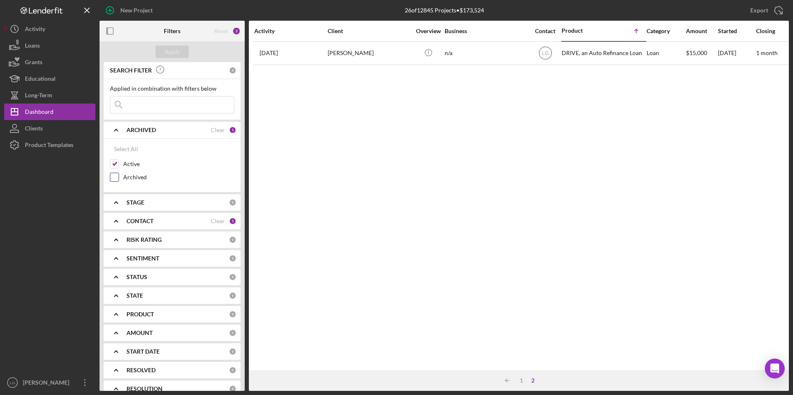
click at [118, 177] on input "Archived" at bounding box center [114, 177] width 8 height 8
checkbox input "true"
click at [180, 52] on button "Apply" at bounding box center [171, 52] width 33 height 12
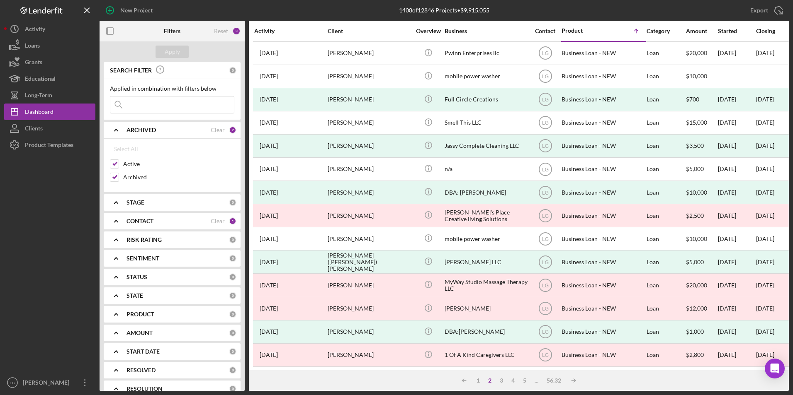
click at [154, 100] on input at bounding box center [172, 105] width 124 height 17
type input "o"
type input "[PERSON_NAME]"
click at [160, 50] on button "Apply" at bounding box center [171, 52] width 33 height 12
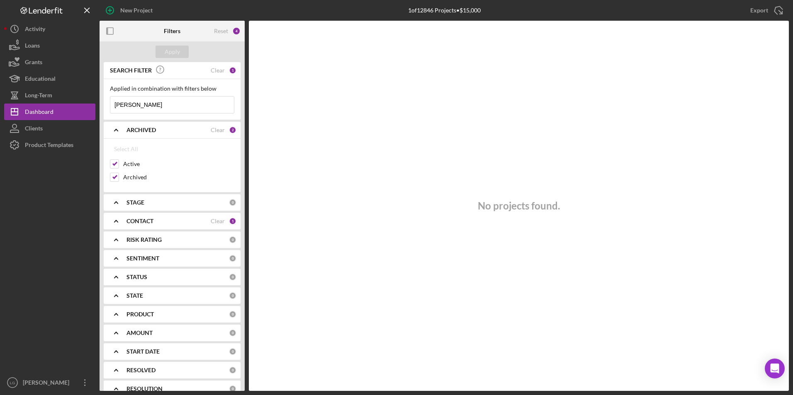
click at [138, 313] on b "PRODUCT" at bounding box center [139, 314] width 27 height 7
click at [131, 331] on div "Select All" at bounding box center [126, 333] width 24 height 17
checkbox input "true"
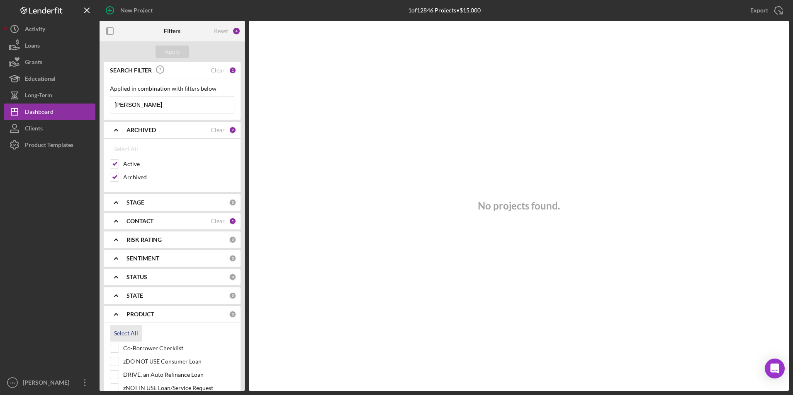
checkbox input "true"
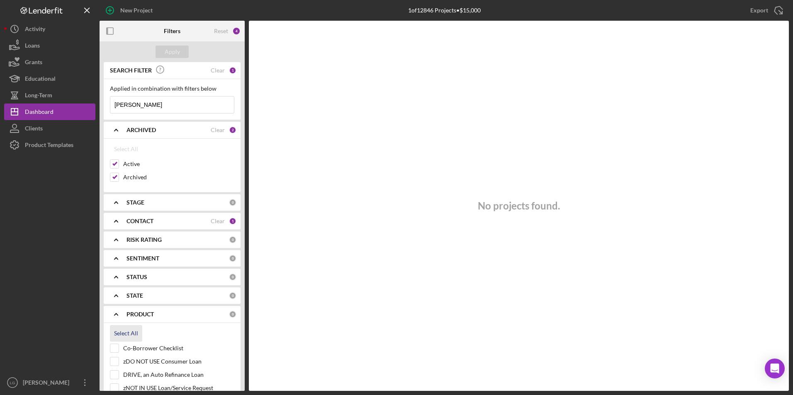
checkbox input "true"
click at [177, 54] on div "Apply" at bounding box center [172, 52] width 15 height 12
